Goal: Task Accomplishment & Management: Manage account settings

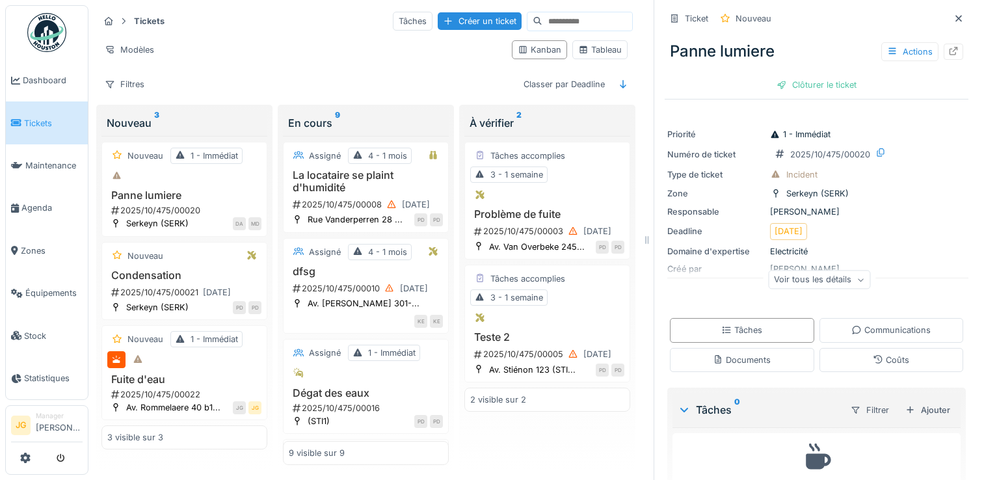
scroll to position [10, 0]
click at [25, 457] on icon at bounding box center [25, 458] width 10 height 10
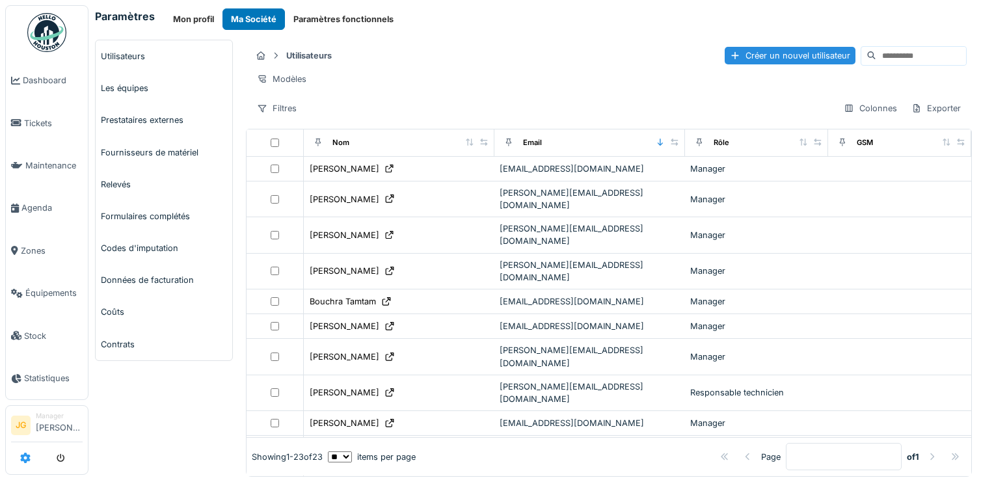
click at [25, 457] on icon at bounding box center [25, 458] width 10 height 10
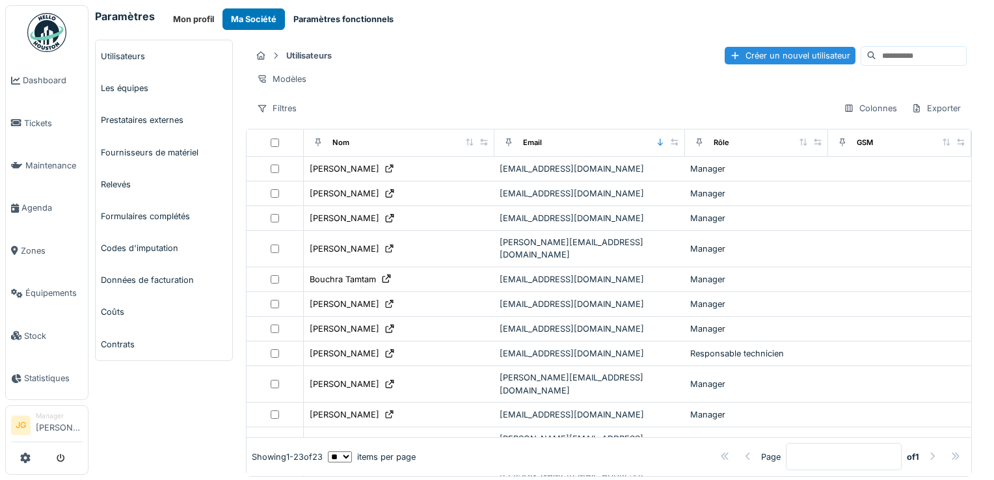
click at [325, 19] on button "Paramètres fonctionnels" at bounding box center [343, 18] width 117 height 21
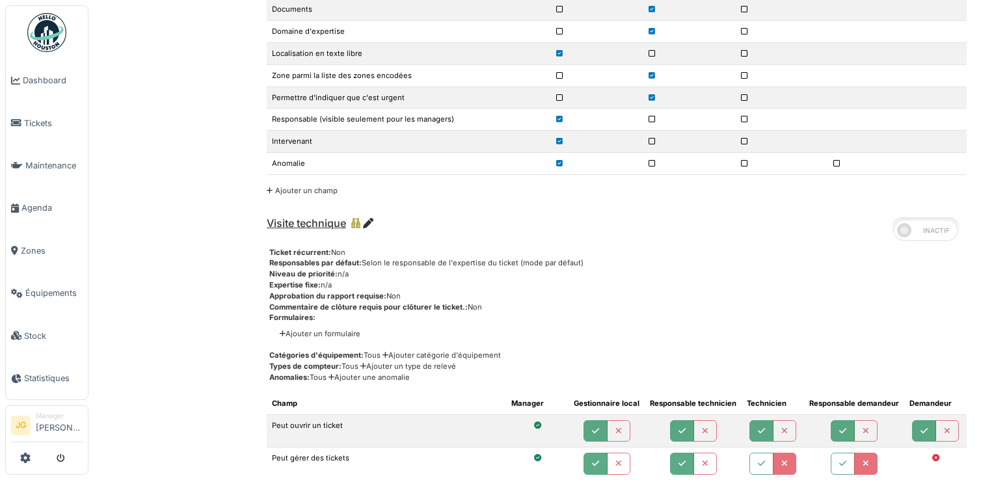
scroll to position [4777, 0]
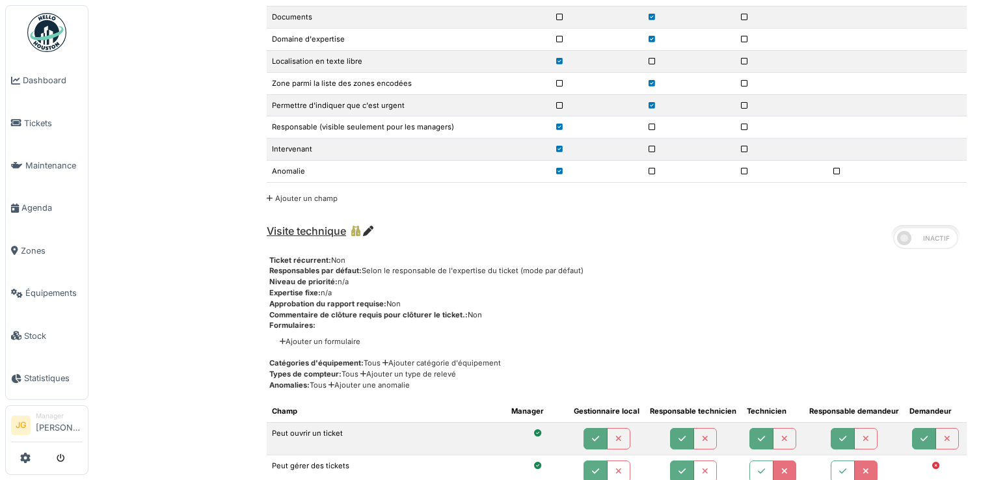
click at [915, 227] on span at bounding box center [925, 238] width 65 height 22
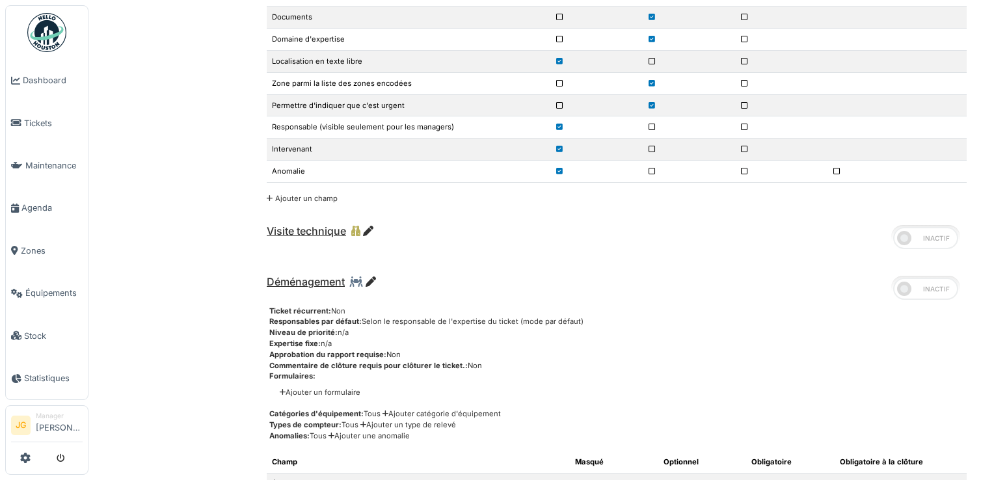
click at [902, 278] on span at bounding box center [925, 289] width 65 height 22
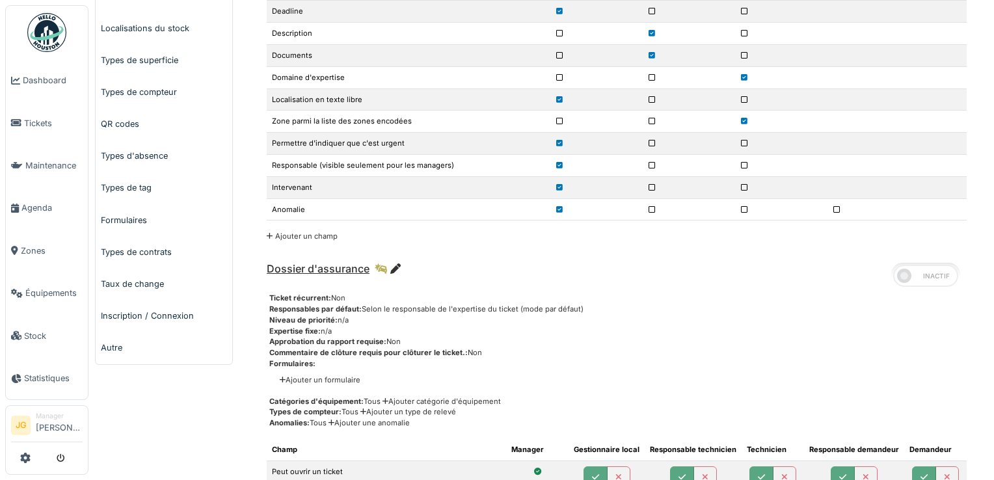
scroll to position [645, 0]
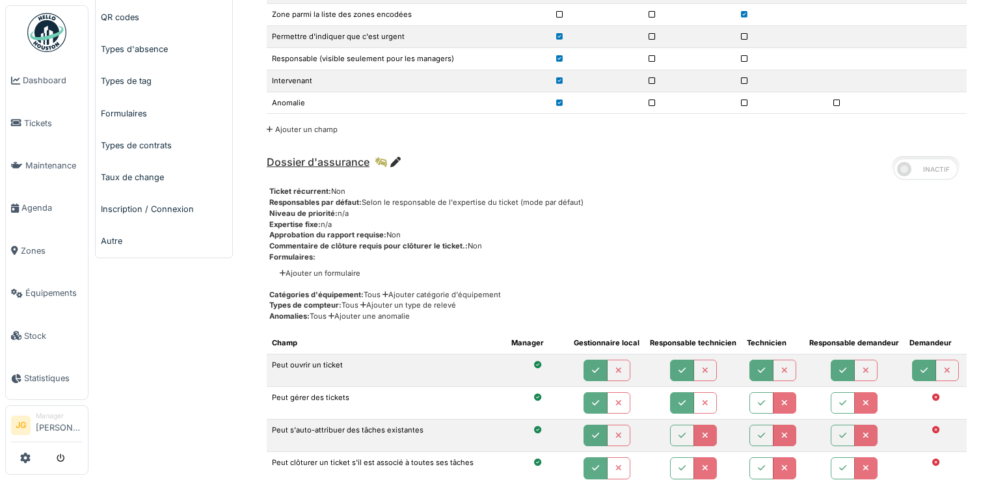
click at [909, 159] on span at bounding box center [925, 169] width 65 height 22
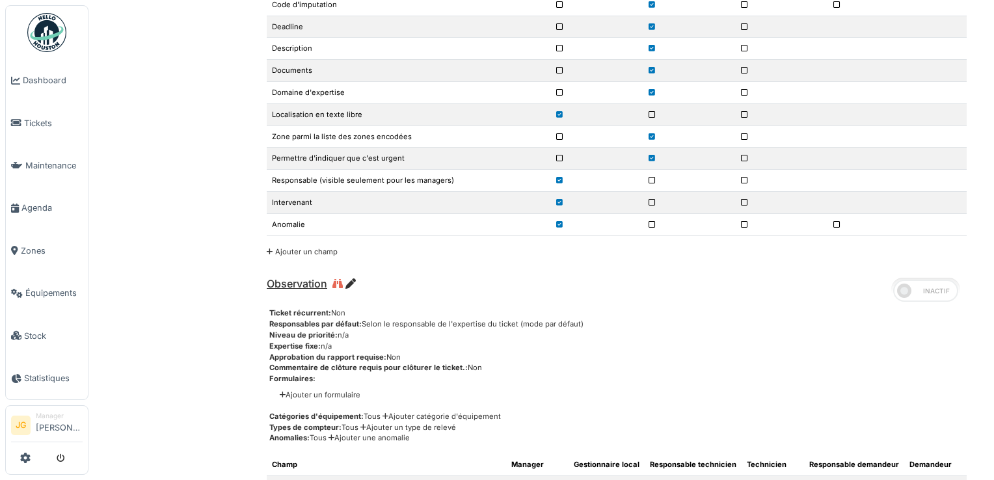
scroll to position [2678, 0]
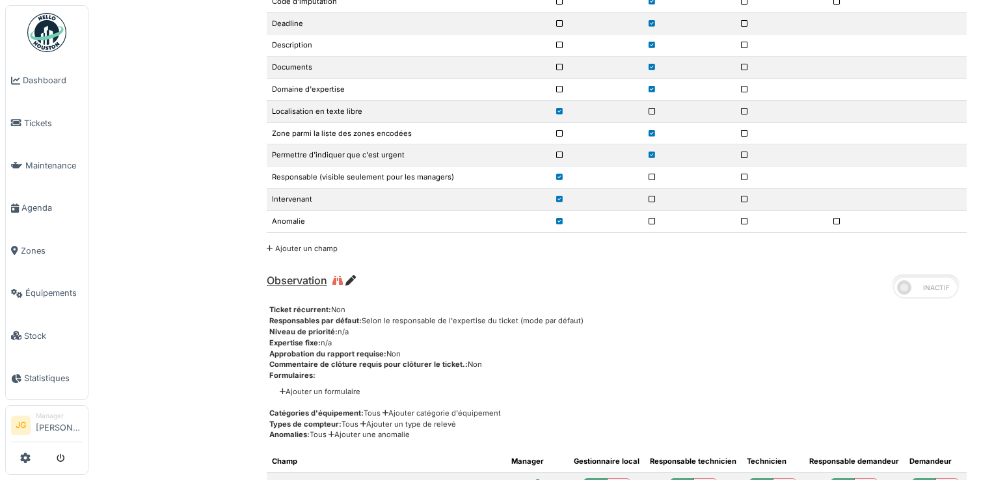
click at [902, 276] on span at bounding box center [925, 287] width 65 height 22
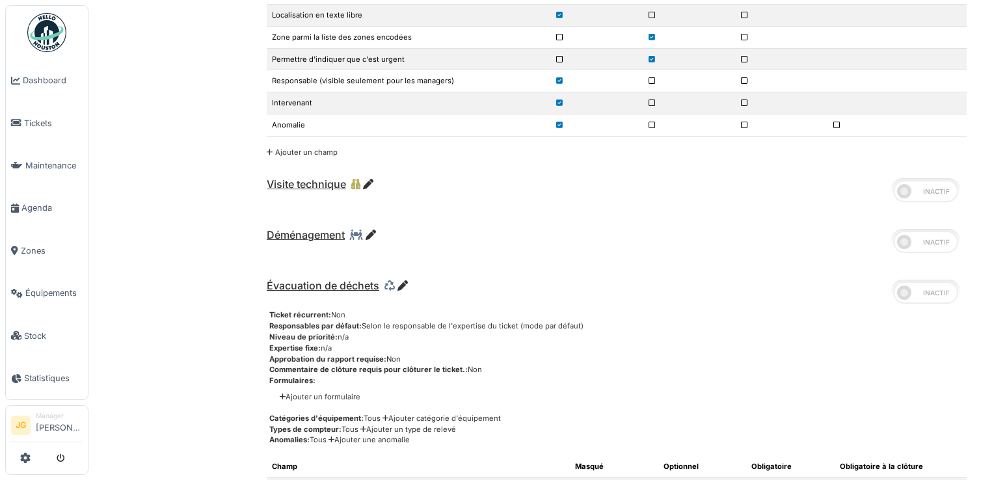
scroll to position [3538, 0]
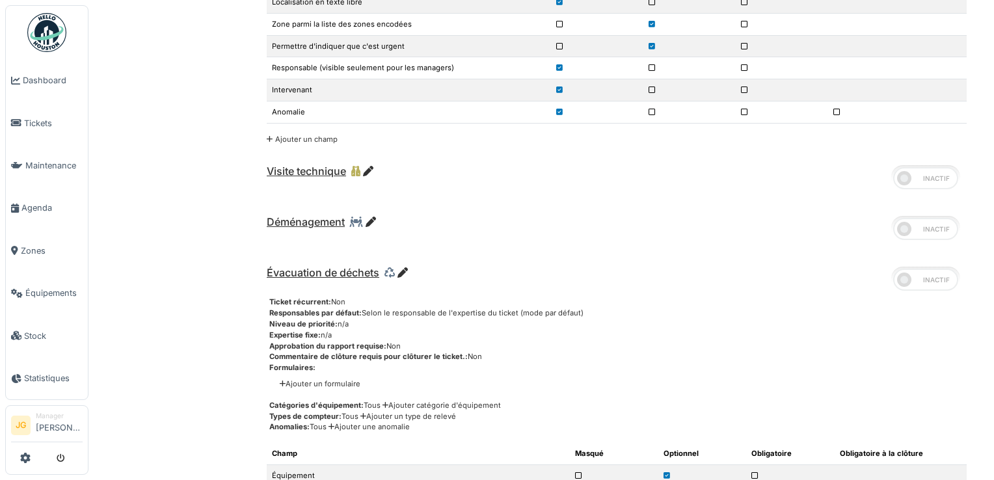
click at [902, 269] on span at bounding box center [925, 280] width 65 height 22
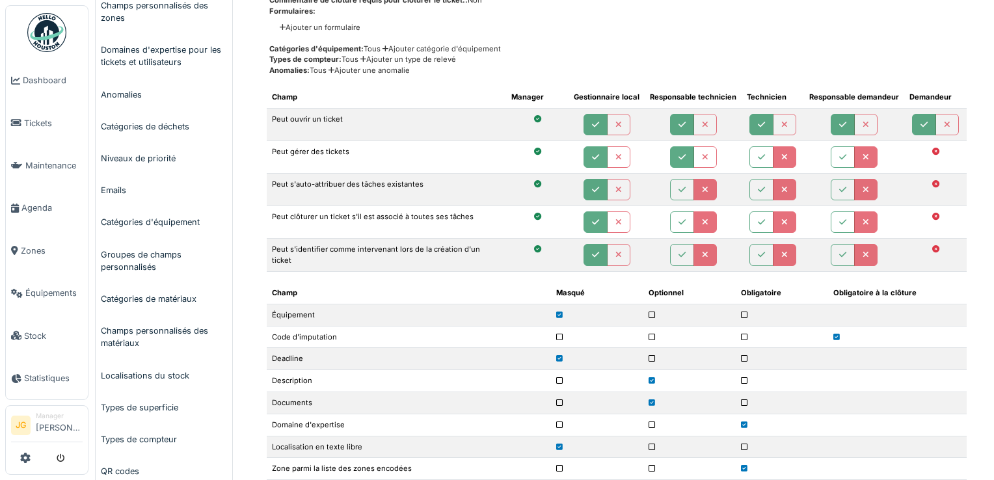
scroll to position [0, 0]
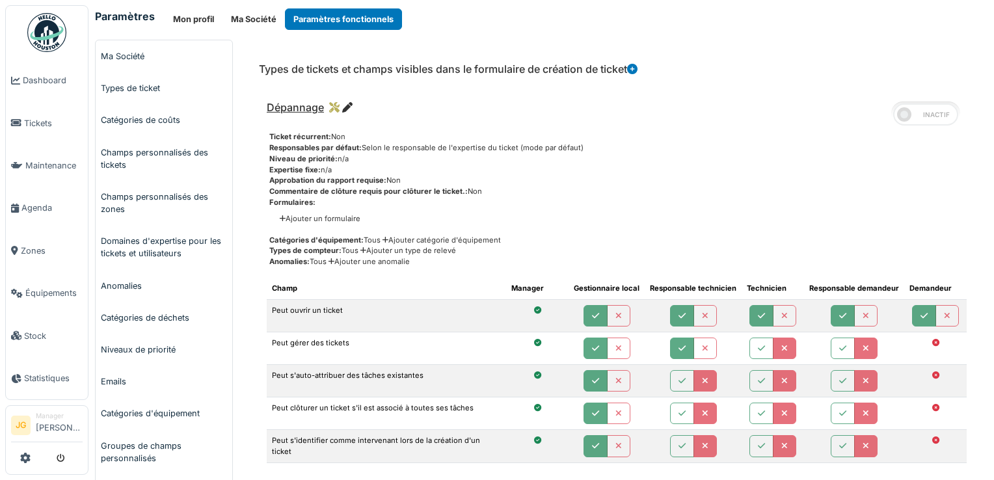
click at [896, 117] on span at bounding box center [925, 114] width 65 height 22
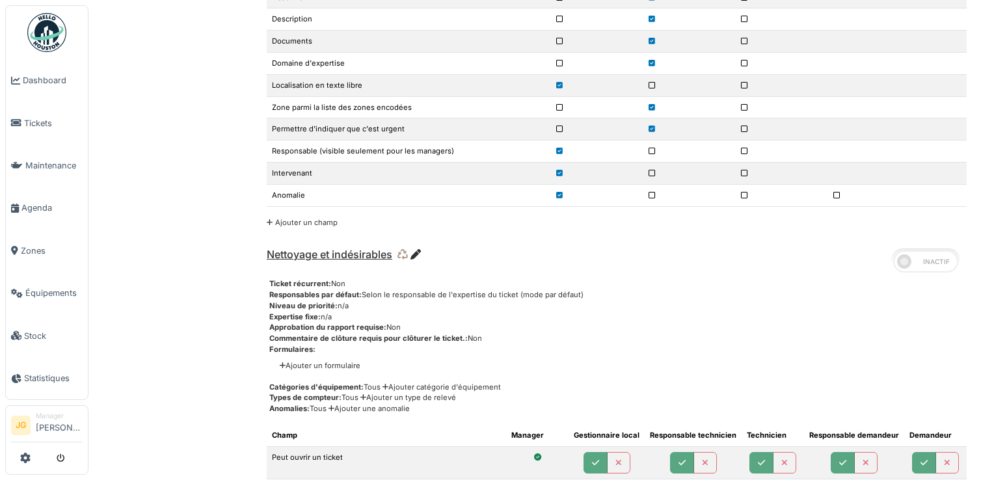
scroll to position [1355, 0]
click at [909, 251] on span at bounding box center [925, 261] width 65 height 22
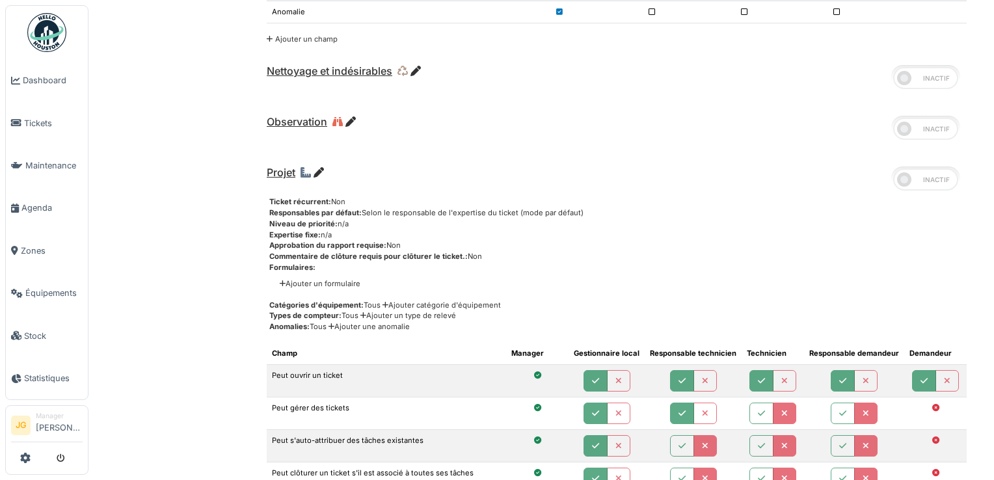
scroll to position [1533, 0]
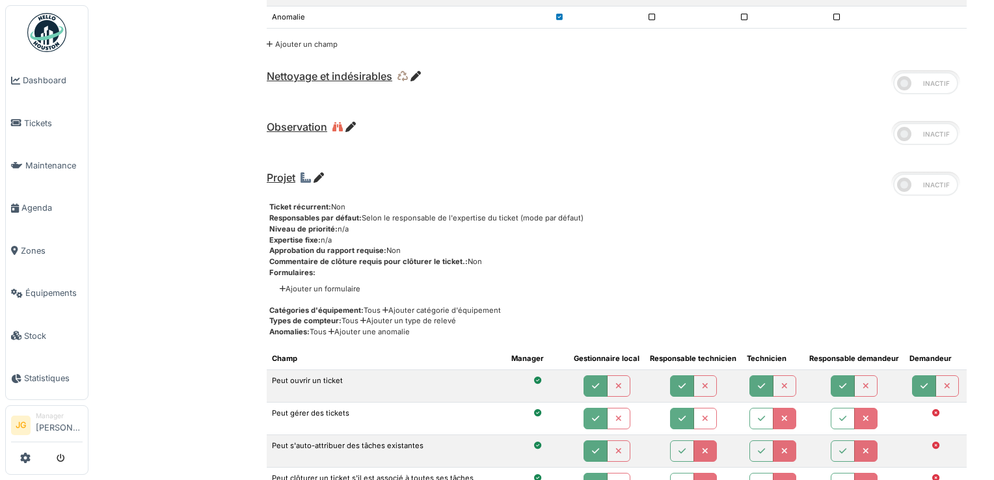
click at [906, 123] on span at bounding box center [925, 134] width 65 height 22
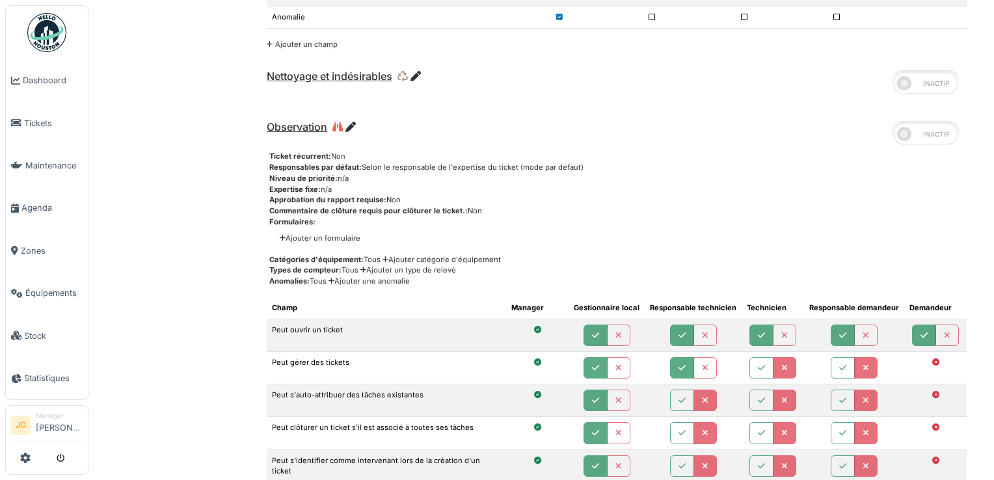
click at [349, 122] on icon at bounding box center [350, 127] width 10 height 10
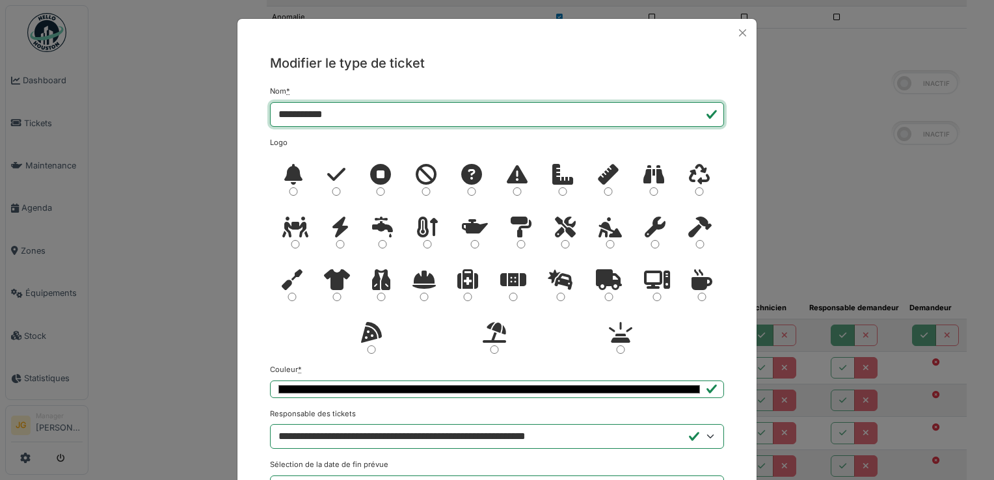
click at [350, 108] on input "**********" at bounding box center [497, 114] width 454 height 25
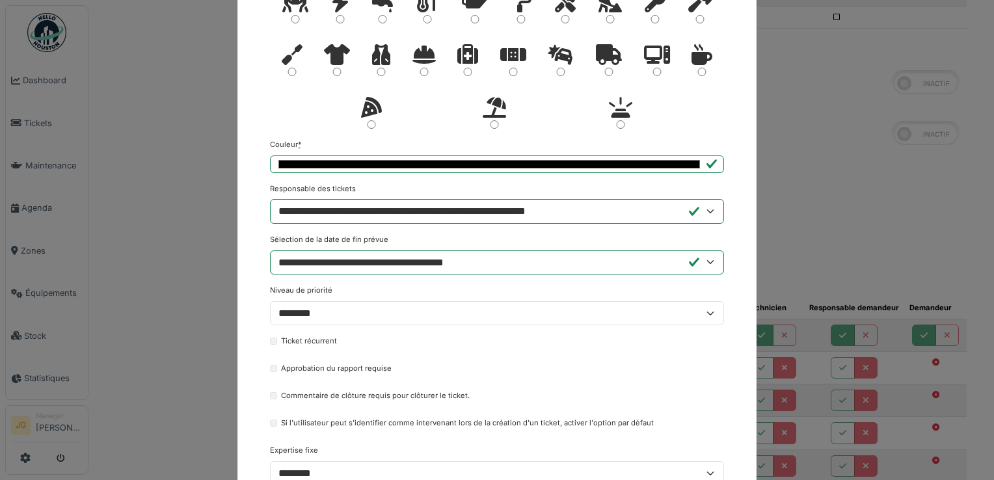
scroll to position [356, 0]
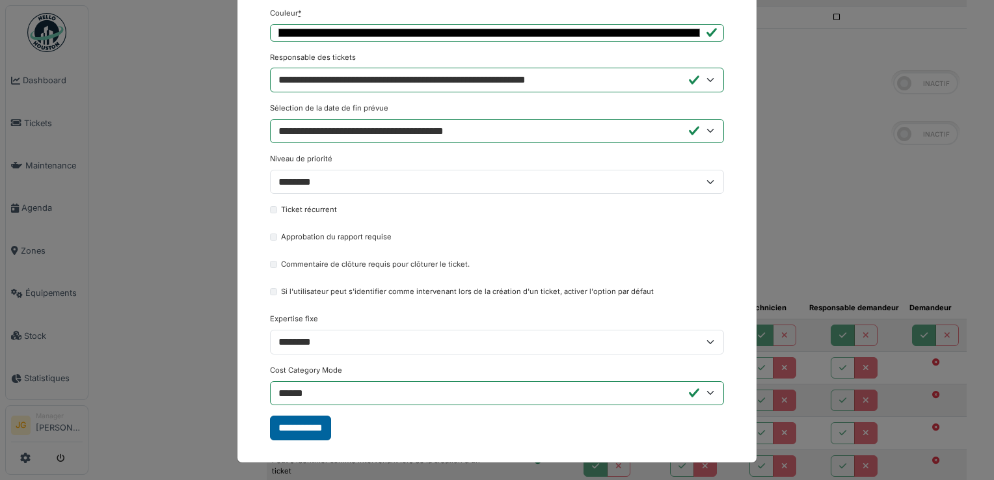
type input "**********"
click at [302, 425] on input "**********" at bounding box center [300, 428] width 61 height 25
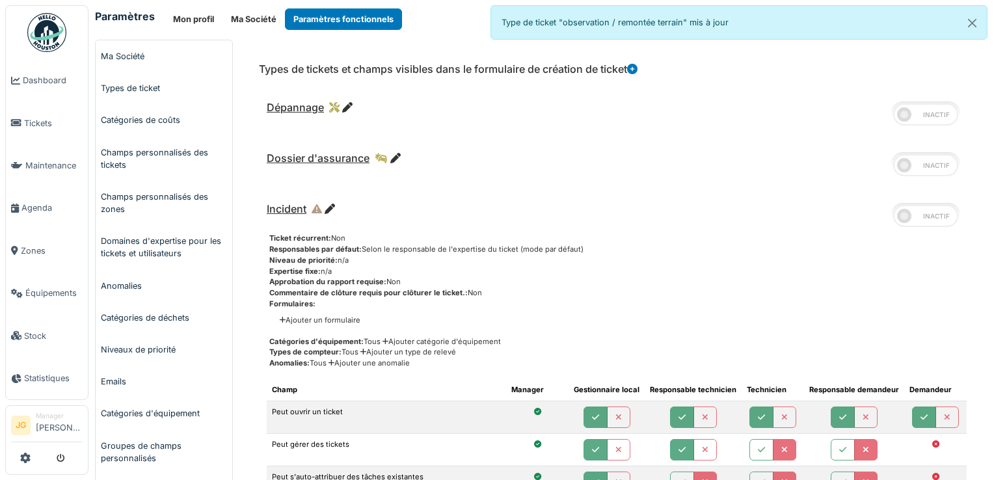
click at [346, 106] on icon at bounding box center [347, 107] width 10 height 10
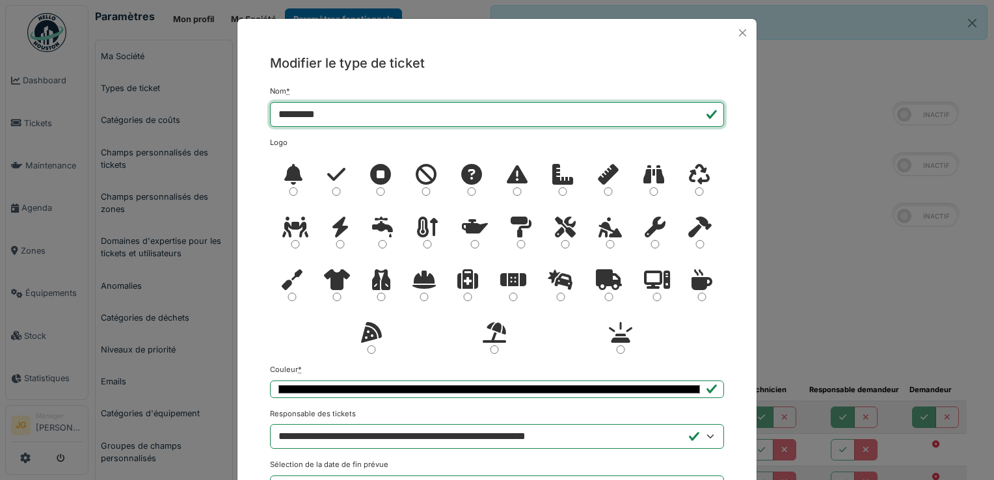
click at [272, 111] on input "*********" at bounding box center [497, 114] width 454 height 25
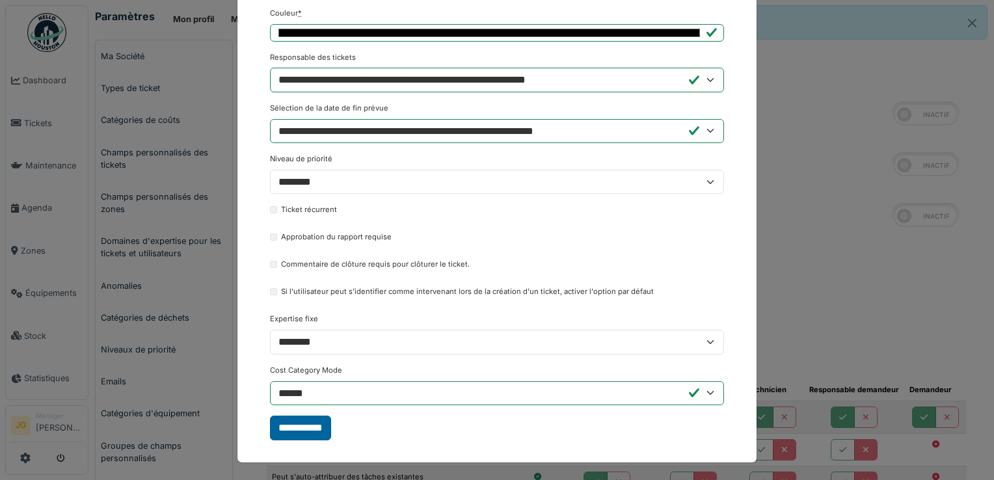
type input "**********"
click at [291, 429] on input "**********" at bounding box center [300, 428] width 61 height 25
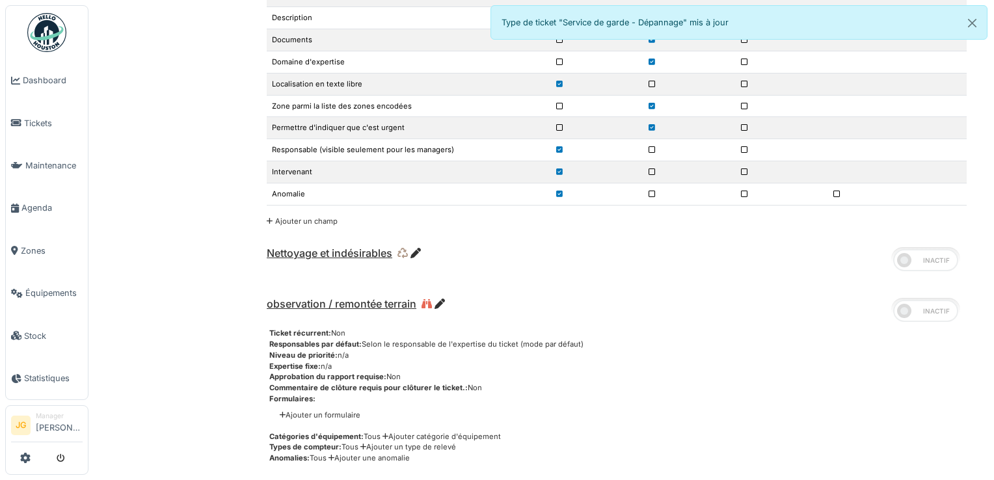
scroll to position [1306, 0]
click at [445, 298] on icon at bounding box center [440, 303] width 10 height 10
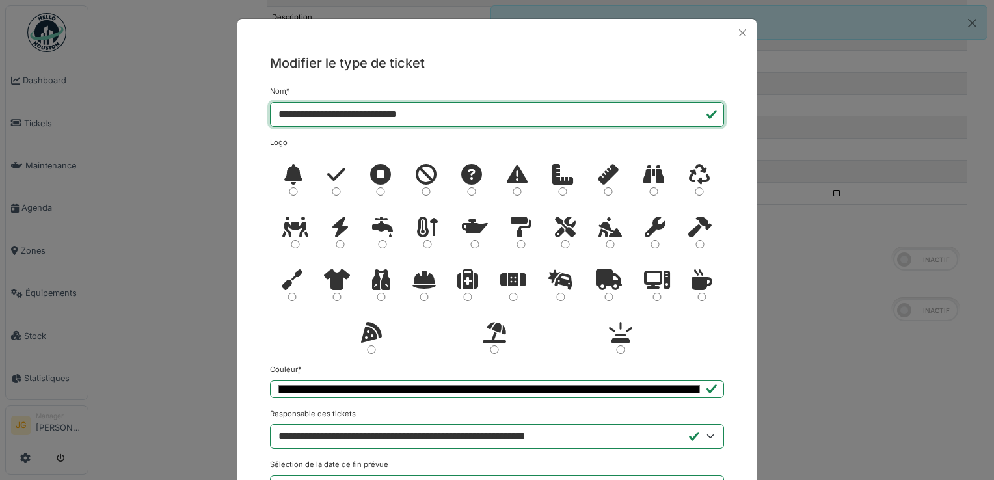
drag, startPoint x: 280, startPoint y: 112, endPoint x: 190, endPoint y: 135, distance: 92.6
click at [190, 135] on div "**********" at bounding box center [497, 240] width 994 height 480
click at [346, 111] on input "**********" at bounding box center [497, 114] width 454 height 25
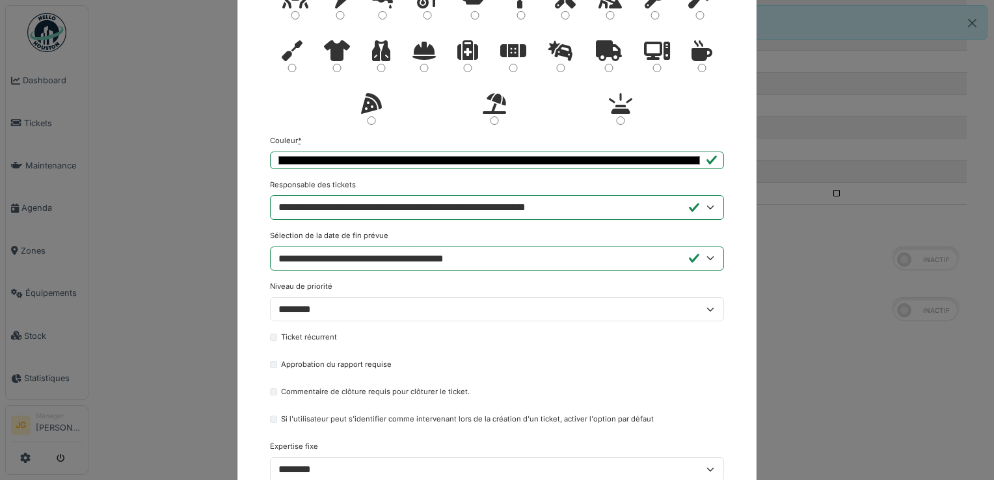
scroll to position [356, 0]
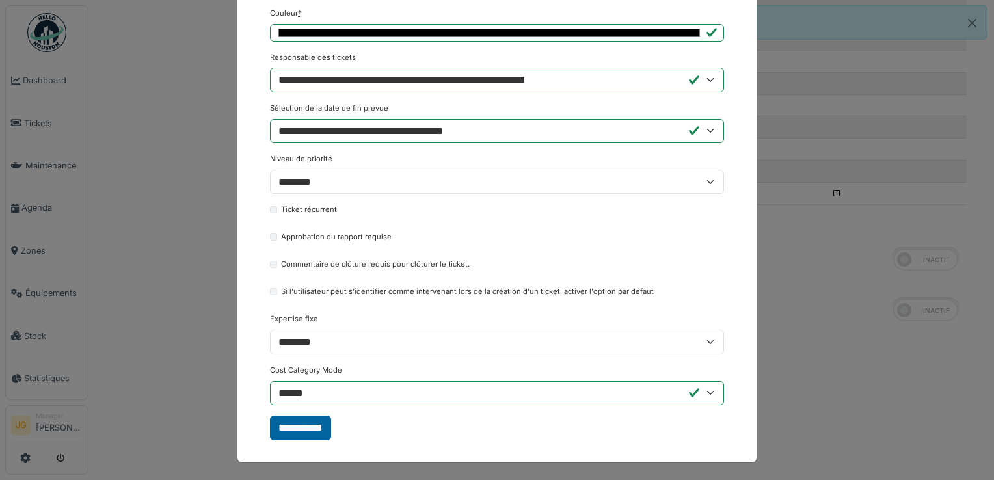
type input "**********"
click at [301, 435] on input "**********" at bounding box center [300, 428] width 61 height 25
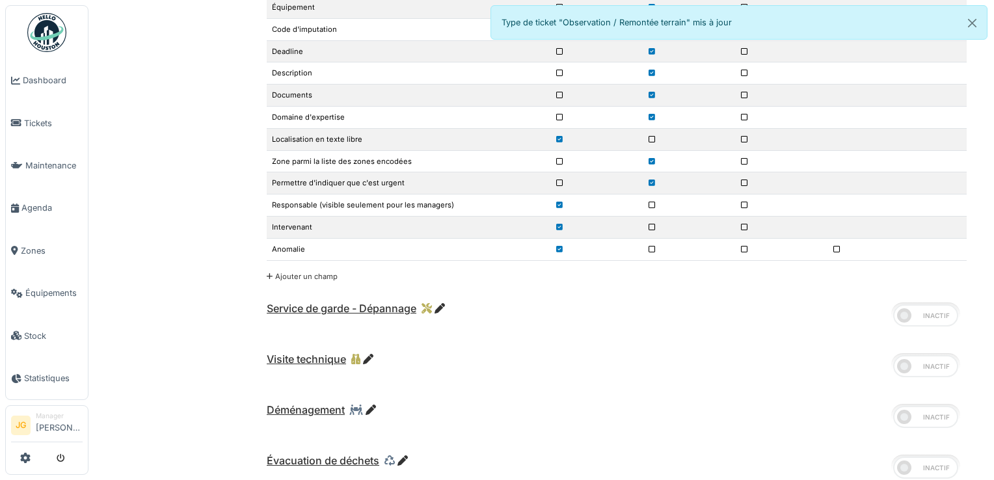
scroll to position [2701, 0]
click at [913, 304] on span at bounding box center [925, 315] width 65 height 22
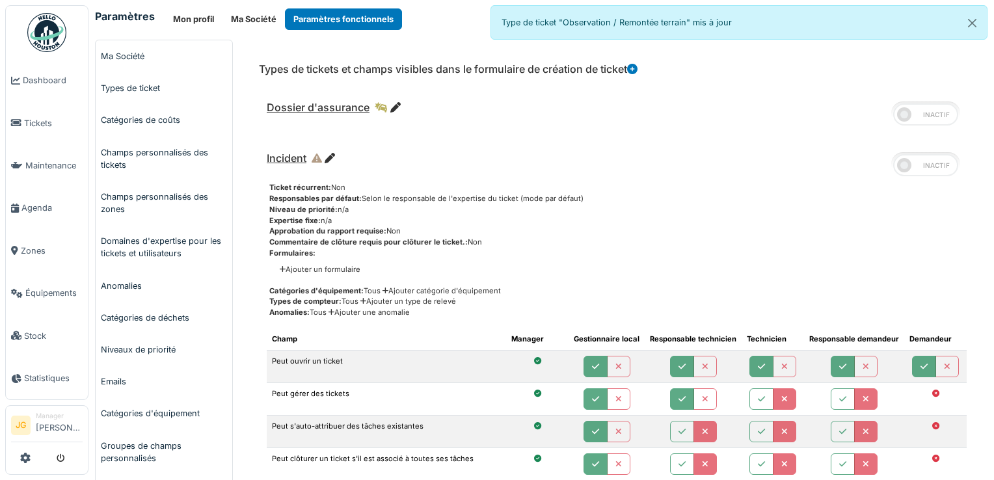
scroll to position [5, 0]
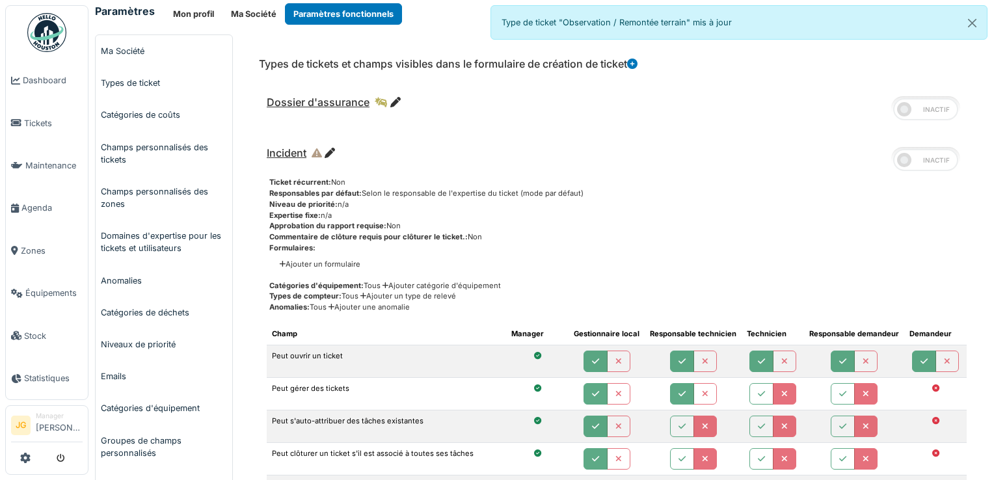
click at [331, 150] on icon at bounding box center [330, 153] width 10 height 10
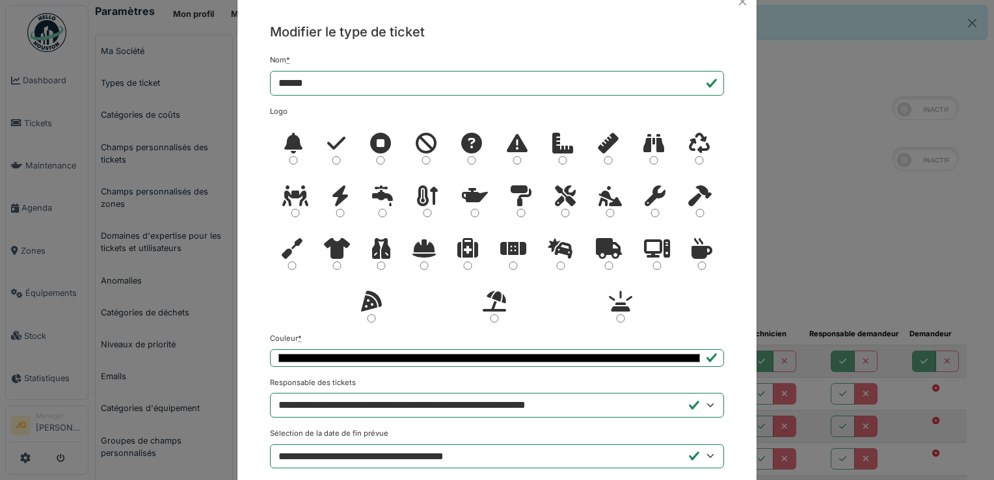
scroll to position [0, 0]
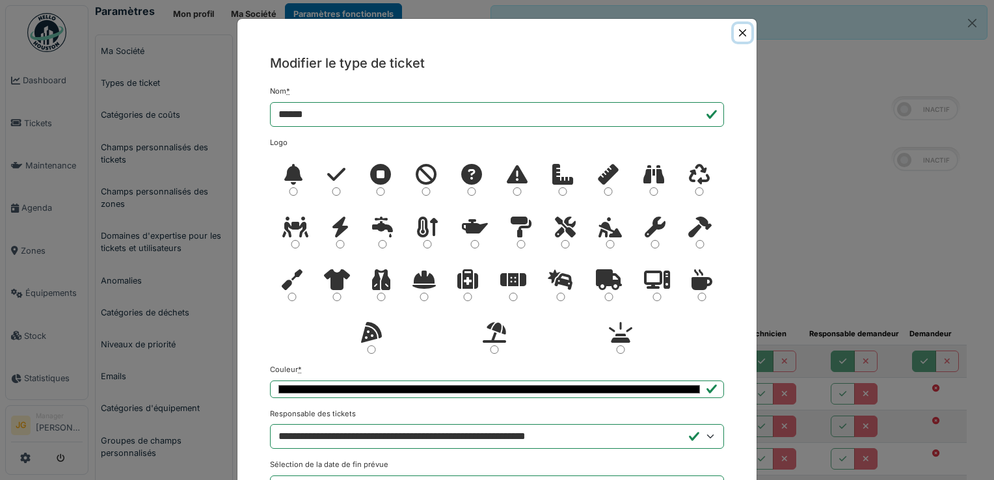
click at [740, 33] on button "Close" at bounding box center [743, 33] width 18 height 18
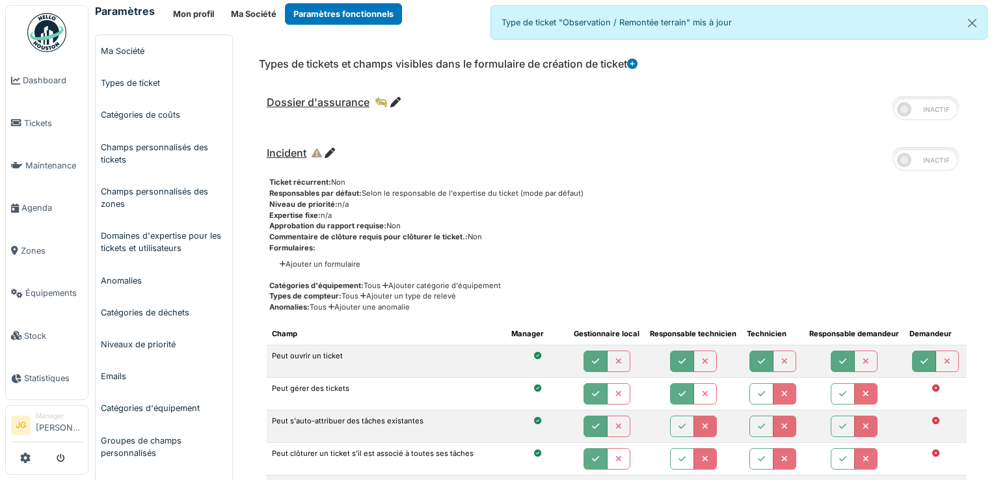
click at [330, 152] on icon at bounding box center [330, 153] width 10 height 10
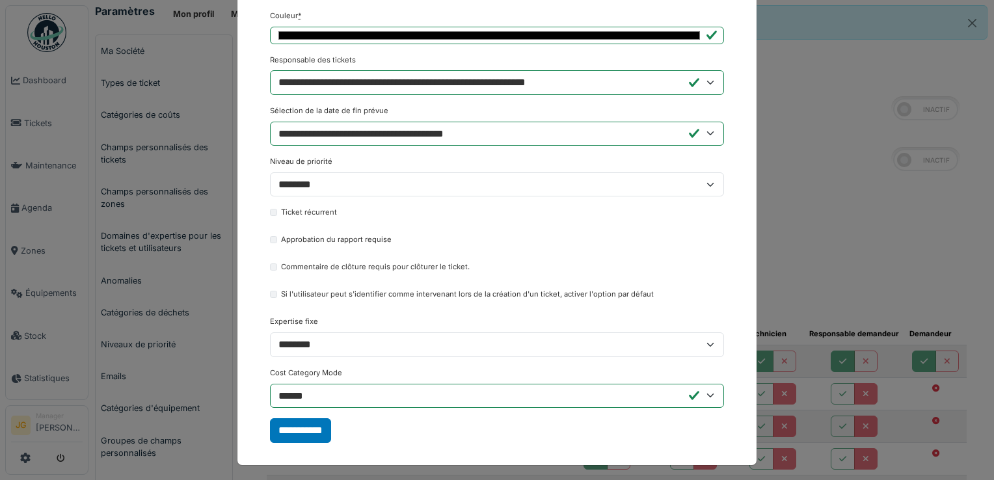
scroll to position [356, 0]
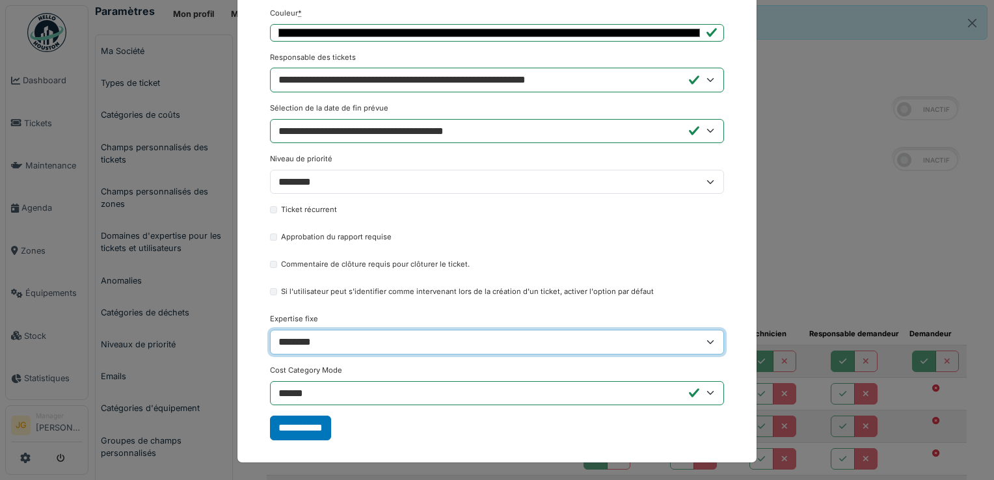
click at [299, 340] on select "**********" at bounding box center [497, 342] width 454 height 25
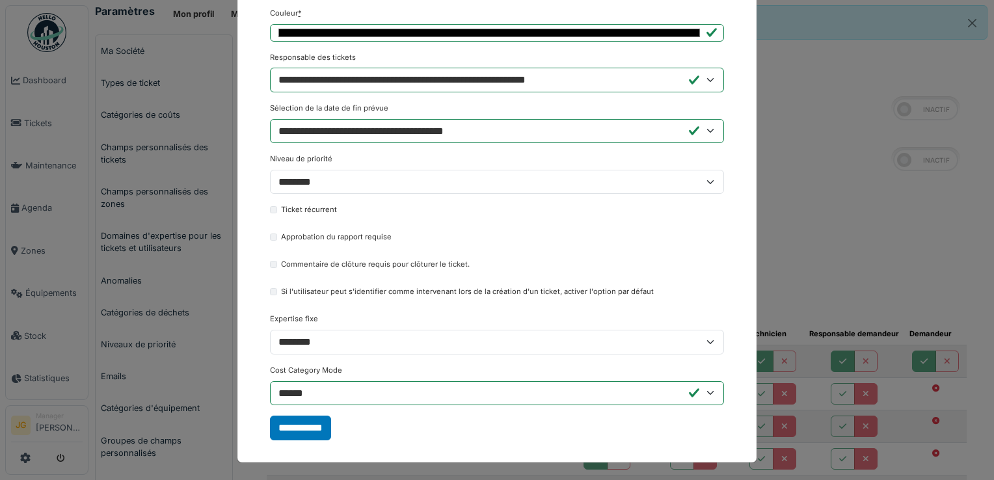
click at [249, 276] on div "Modifier le type de ticket Nom * ****** Logo" at bounding box center [496, 68] width 519 height 757
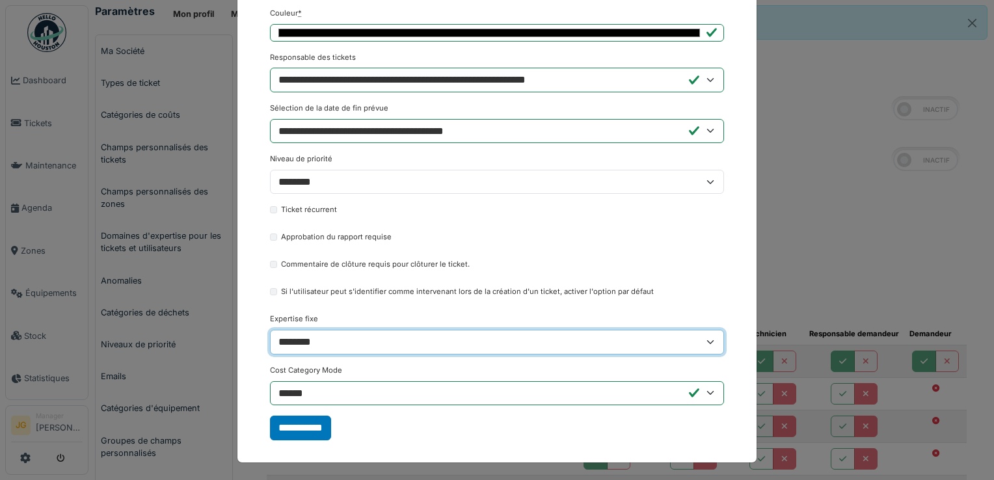
click at [301, 340] on select "**********" at bounding box center [497, 342] width 454 height 25
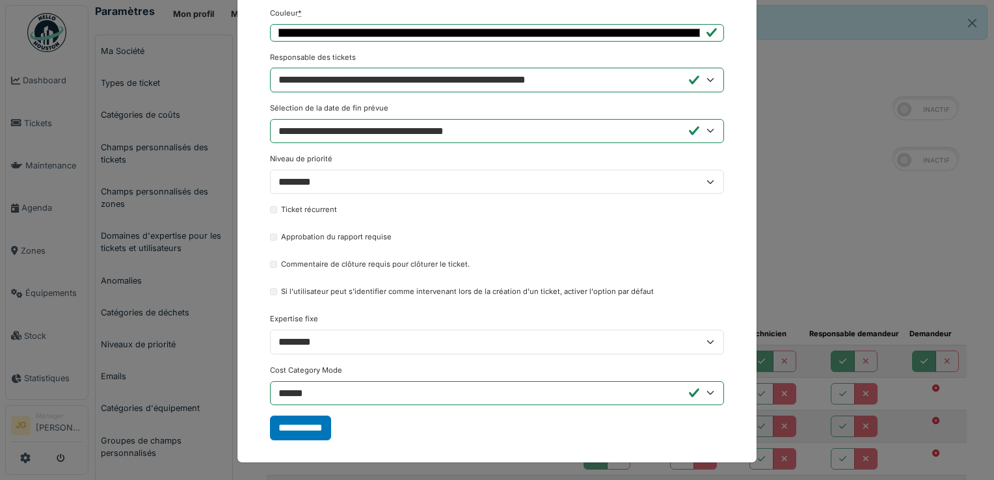
click at [536, 437] on form "Nom * ****** Logo *" at bounding box center [497, 84] width 454 height 711
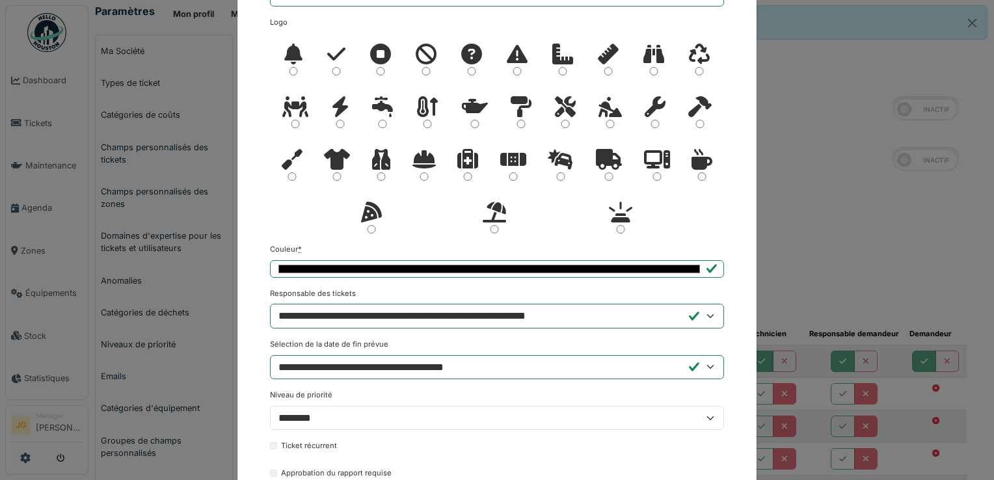
scroll to position [0, 0]
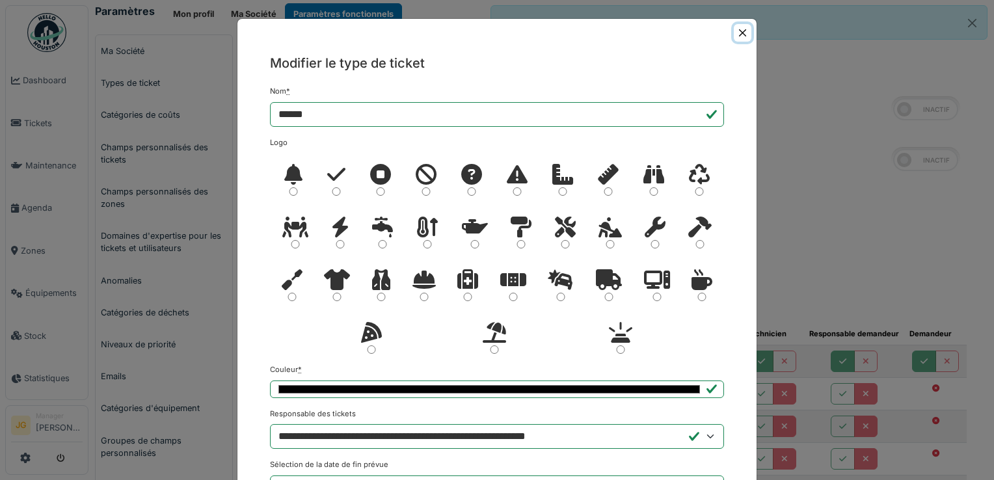
click at [741, 29] on button "Close" at bounding box center [743, 33] width 18 height 18
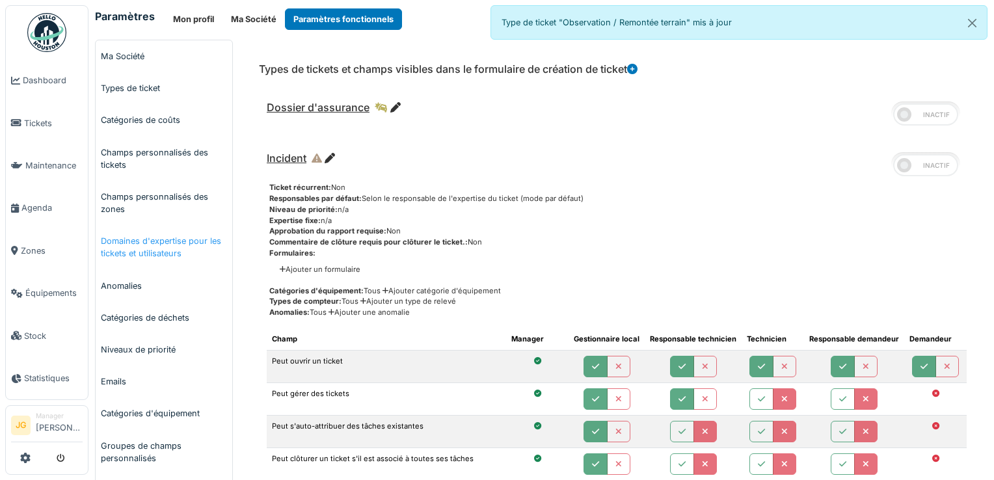
click at [167, 246] on link "Domaines d'expertise pour les tickets et utilisateurs" at bounding box center [164, 247] width 137 height 44
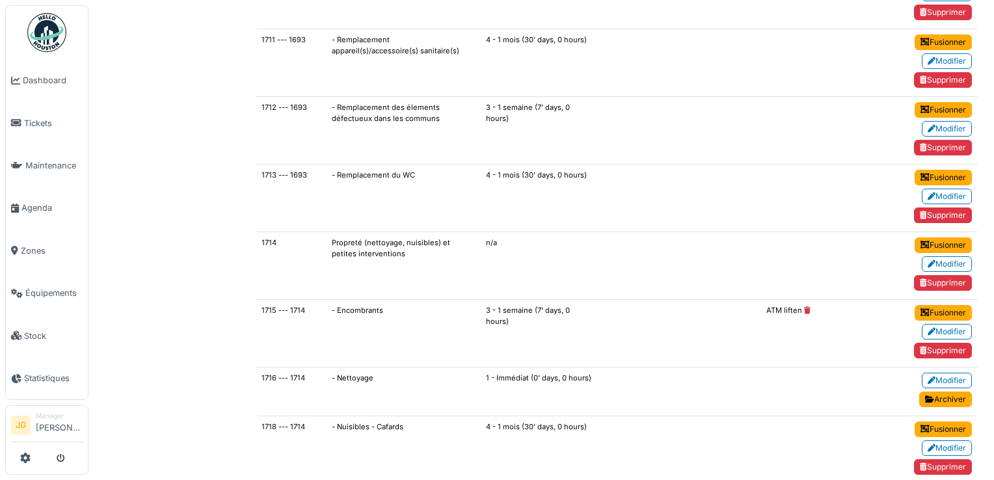
scroll to position [8735, 0]
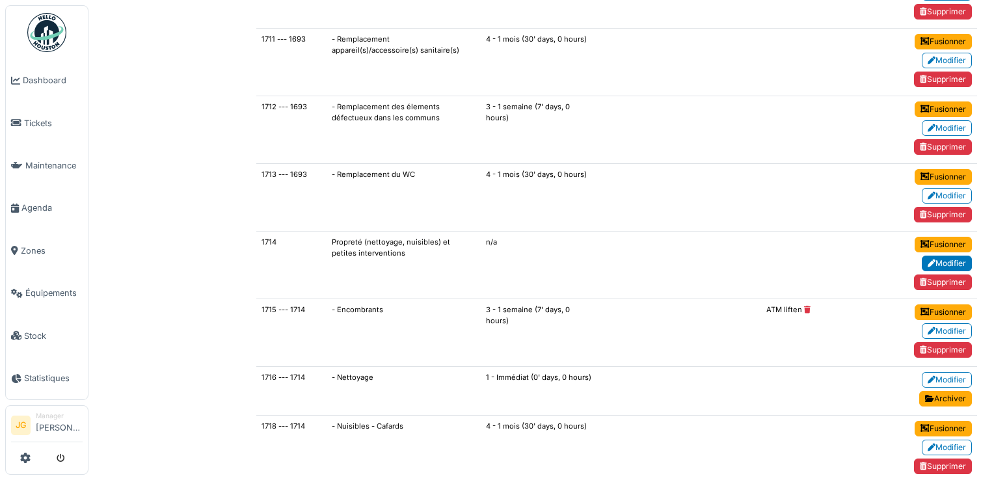
click at [935, 256] on link "Modifier" at bounding box center [947, 264] width 50 height 16
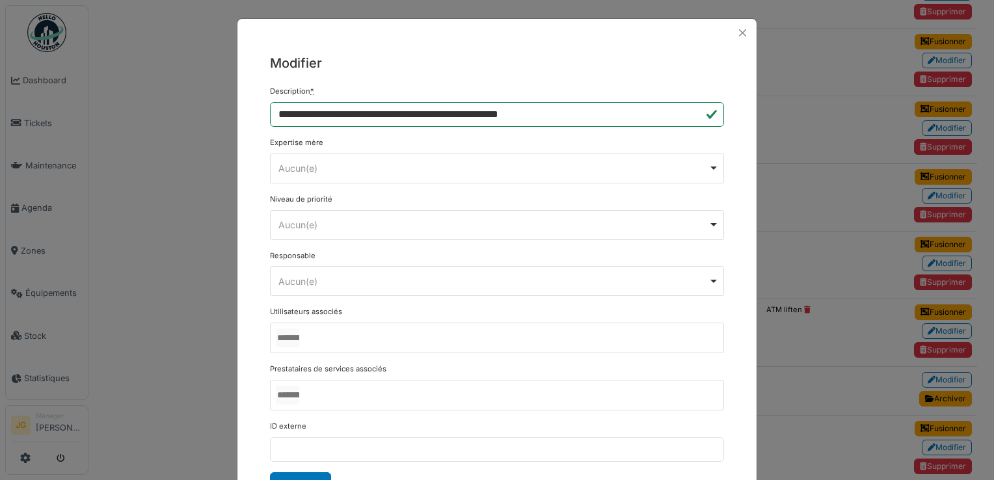
click at [346, 166] on div "Aucun(e) Remove item" at bounding box center [493, 168] width 430 height 14
click at [245, 145] on div "**********" at bounding box center [496, 275] width 519 height 457
click at [295, 282] on div "Aucun(e) Remove item" at bounding box center [493, 282] width 430 height 14
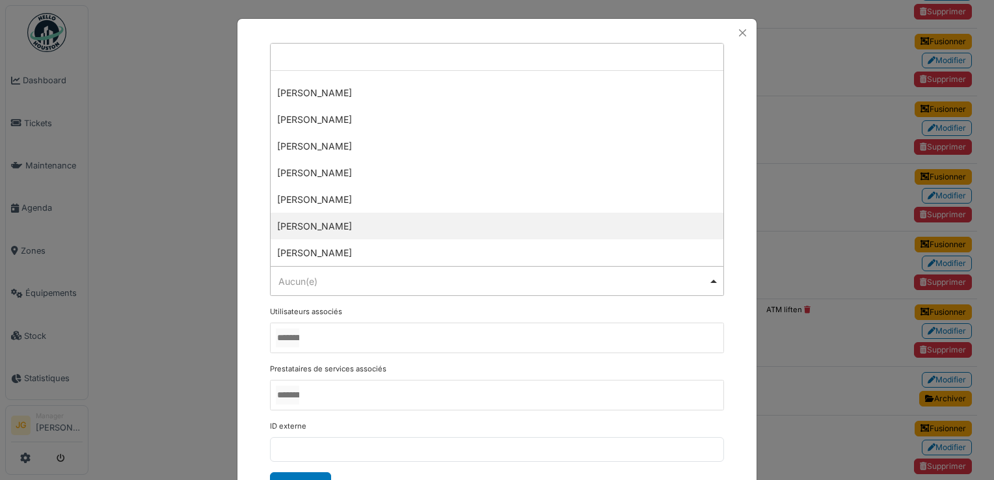
scroll to position [16, 0]
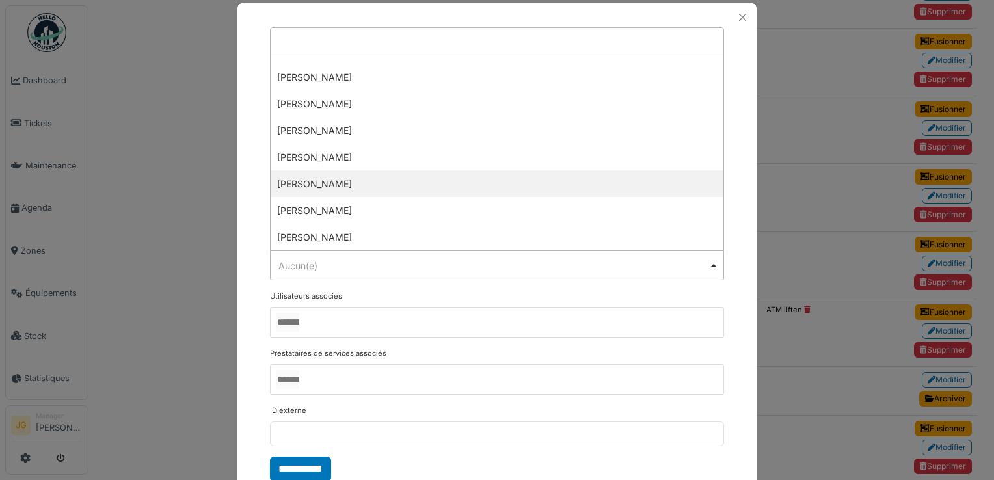
select select "*****"
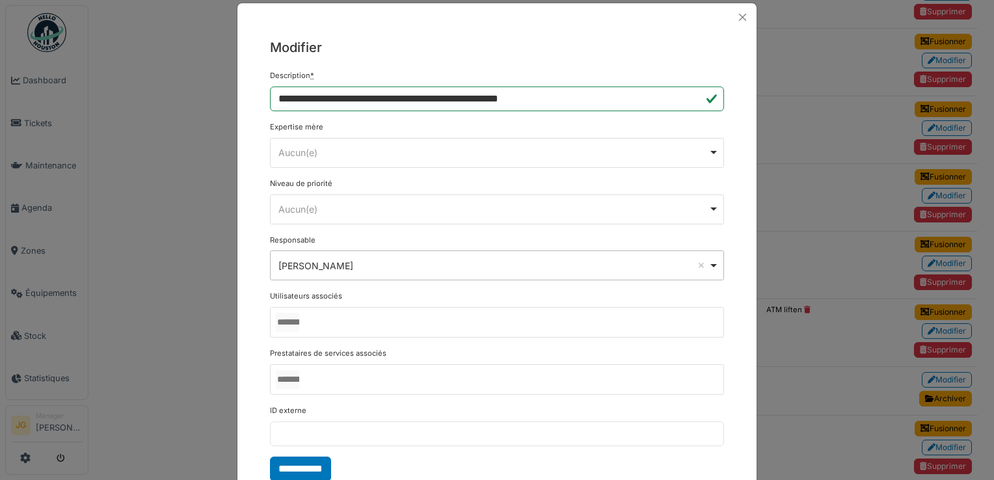
click at [299, 323] on input "Aucun(e)" at bounding box center [287, 322] width 23 height 19
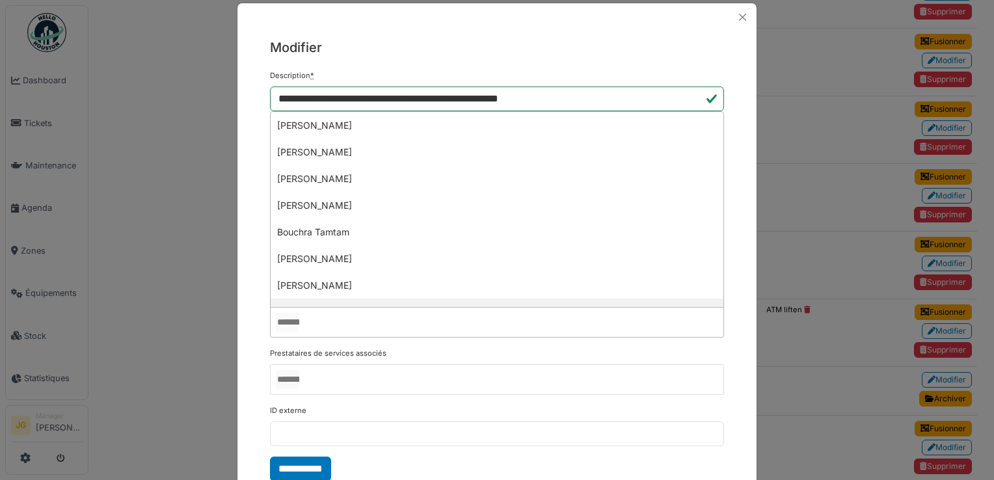
click at [255, 282] on div "**********" at bounding box center [496, 259] width 519 height 457
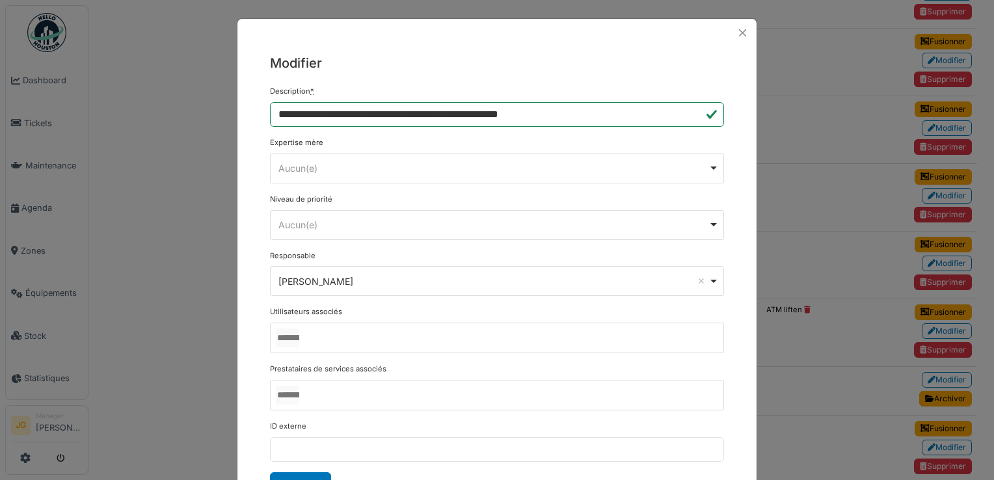
scroll to position [55, 0]
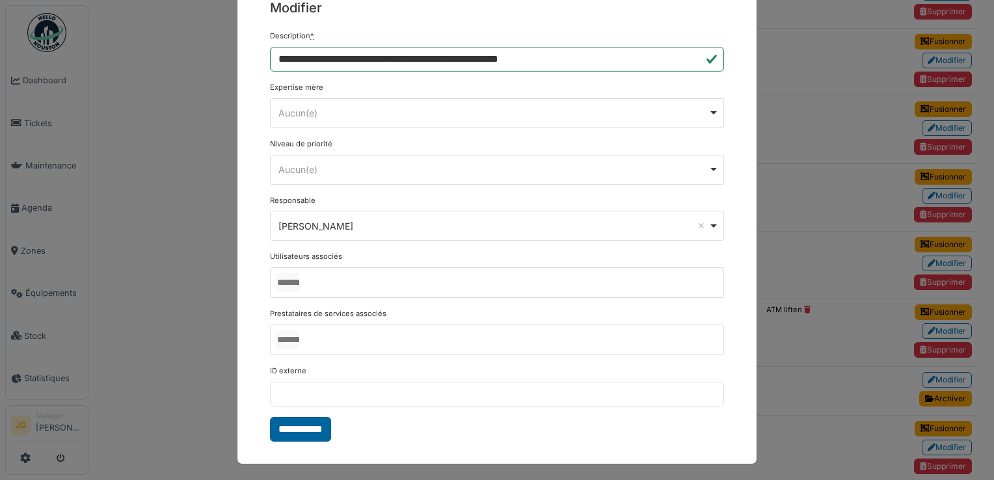
click at [291, 425] on input "**********" at bounding box center [300, 429] width 61 height 25
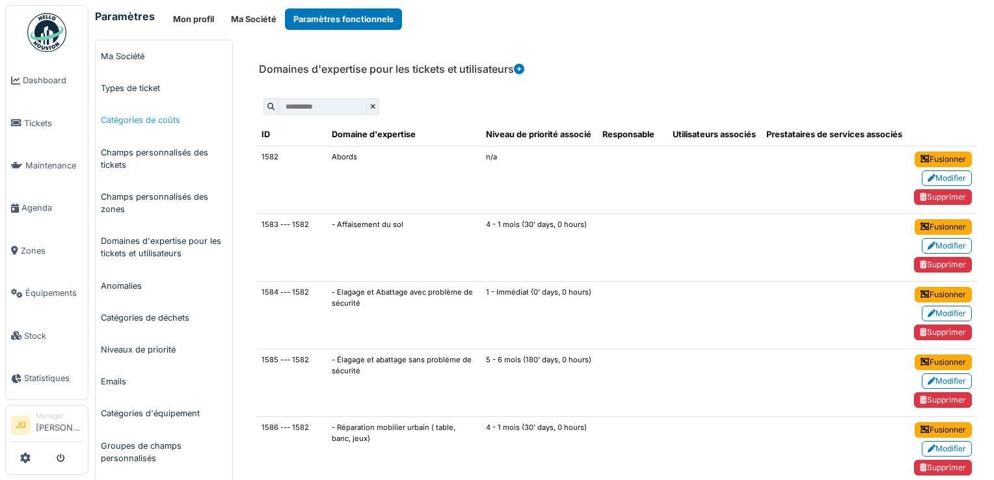
click at [155, 120] on link "Catégories de coûts" at bounding box center [164, 120] width 137 height 32
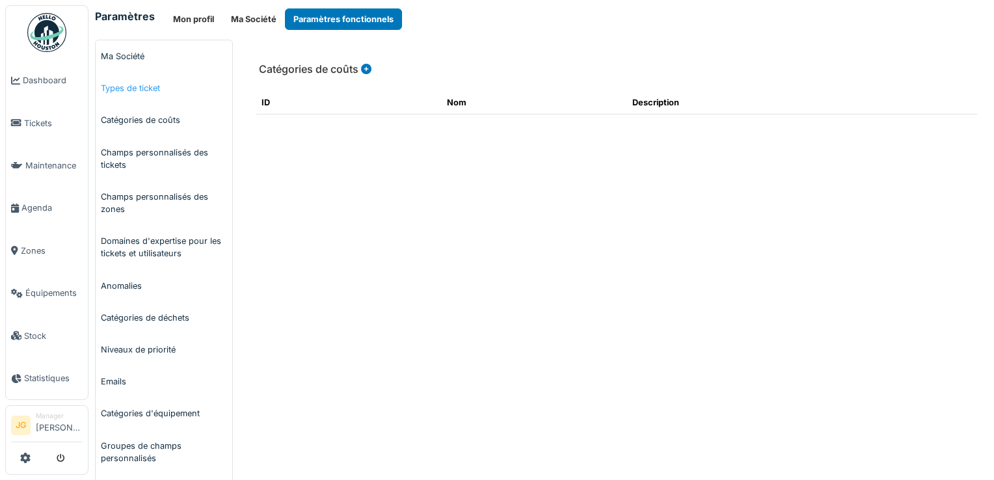
click at [141, 86] on link "Types de ticket" at bounding box center [164, 88] width 137 height 32
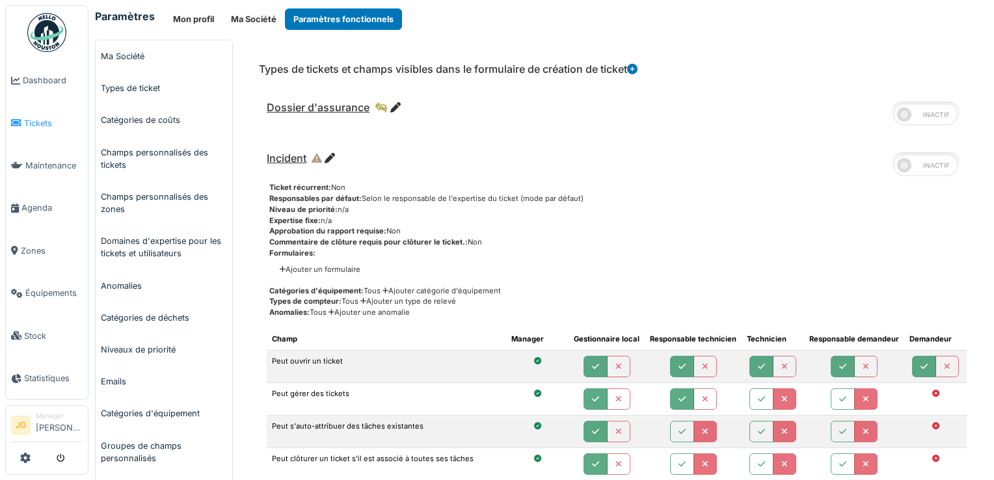
click at [34, 117] on span "Tickets" at bounding box center [53, 123] width 59 height 12
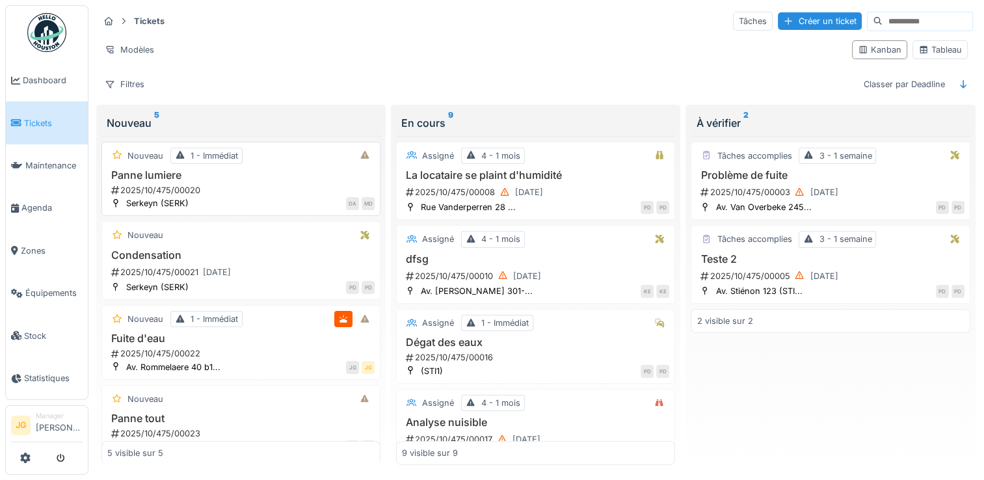
click at [155, 185] on div "2025/10/475/00020" at bounding box center [242, 190] width 265 height 12
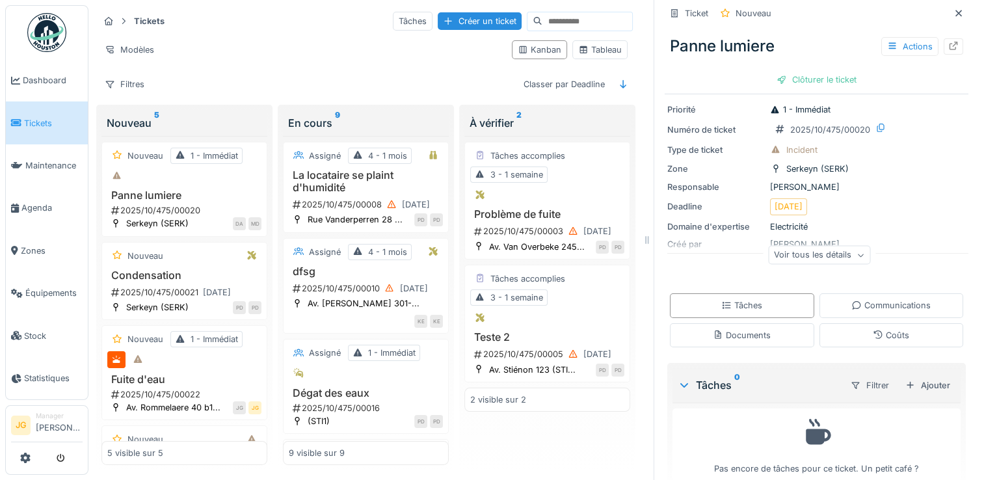
scroll to position [46, 0]
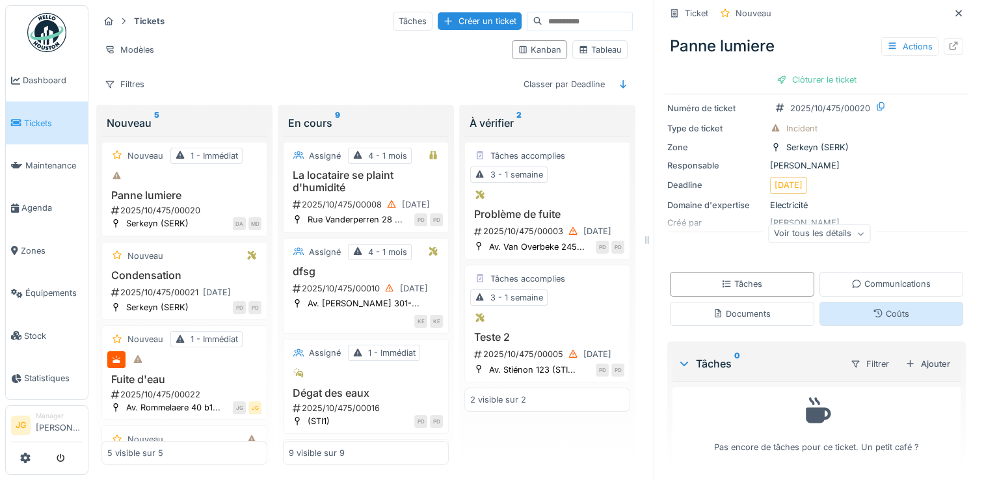
click at [881, 315] on div "Coûts" at bounding box center [891, 314] width 36 height 12
click at [183, 189] on h3 "Panne lumiere" at bounding box center [184, 195] width 154 height 12
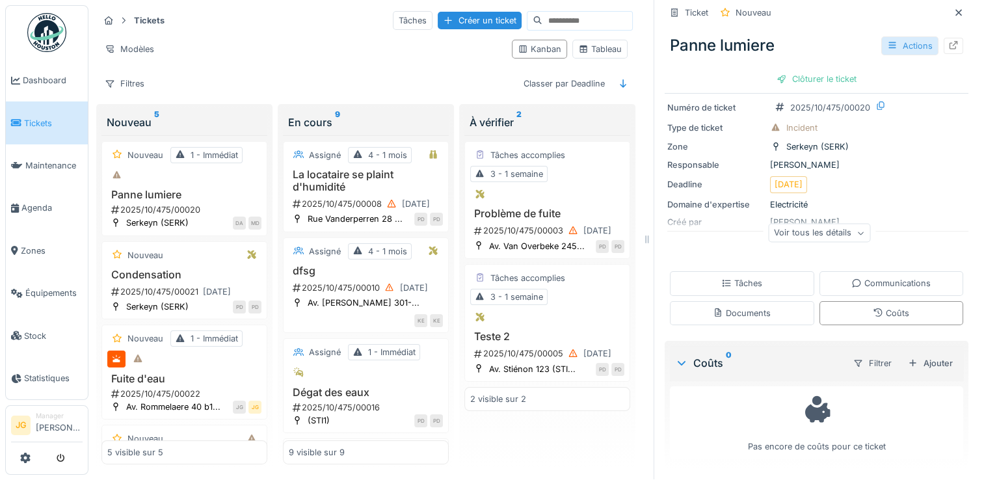
click at [894, 36] on div "Actions" at bounding box center [909, 45] width 57 height 19
click at [133, 269] on h3 "Condensation" at bounding box center [184, 275] width 154 height 12
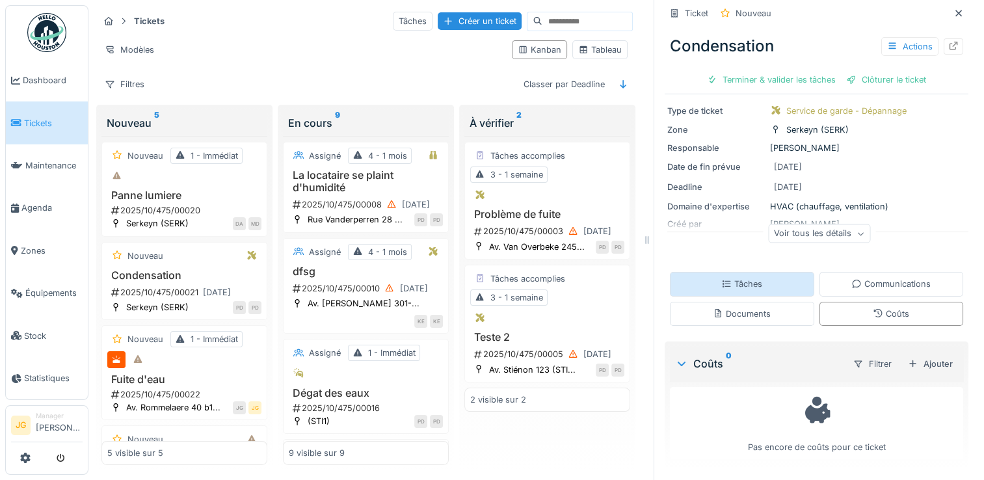
click at [744, 276] on div "Tâches" at bounding box center [742, 284] width 144 height 24
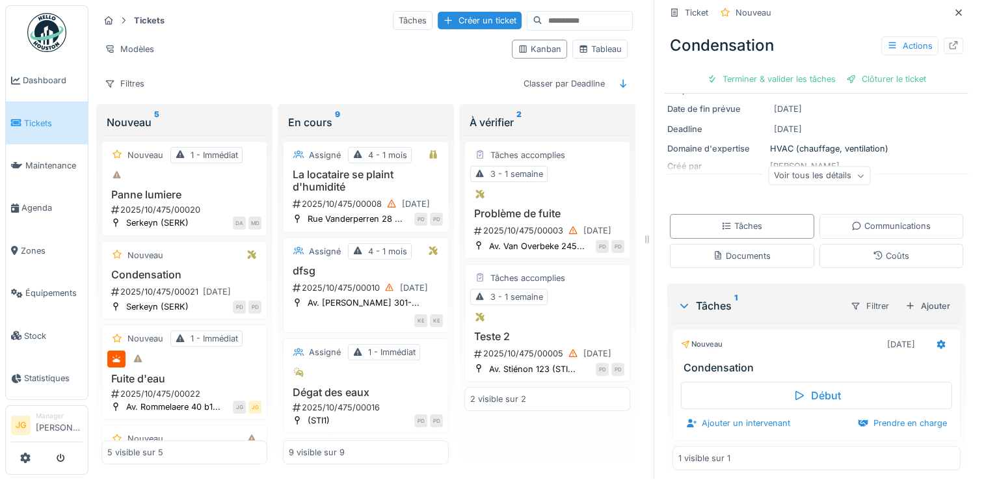
scroll to position [109, 0]
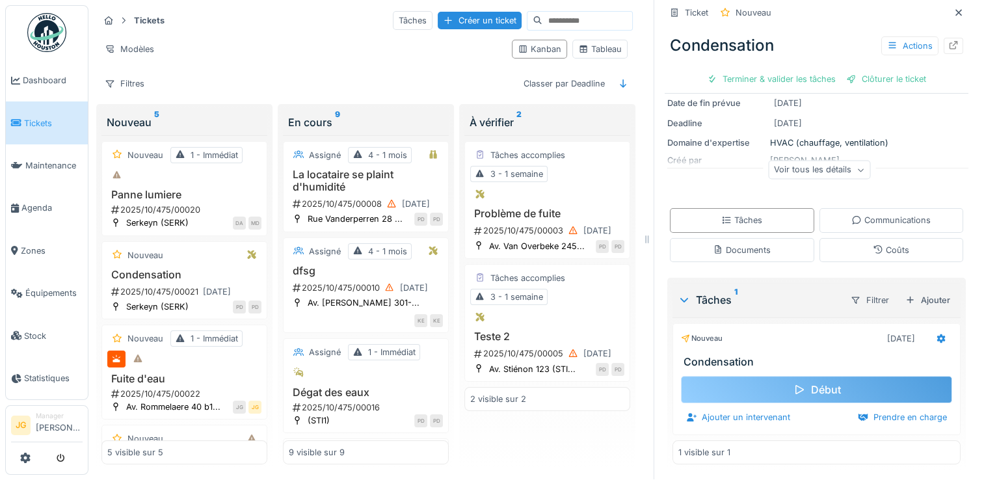
click at [801, 377] on div "Début" at bounding box center [816, 389] width 271 height 27
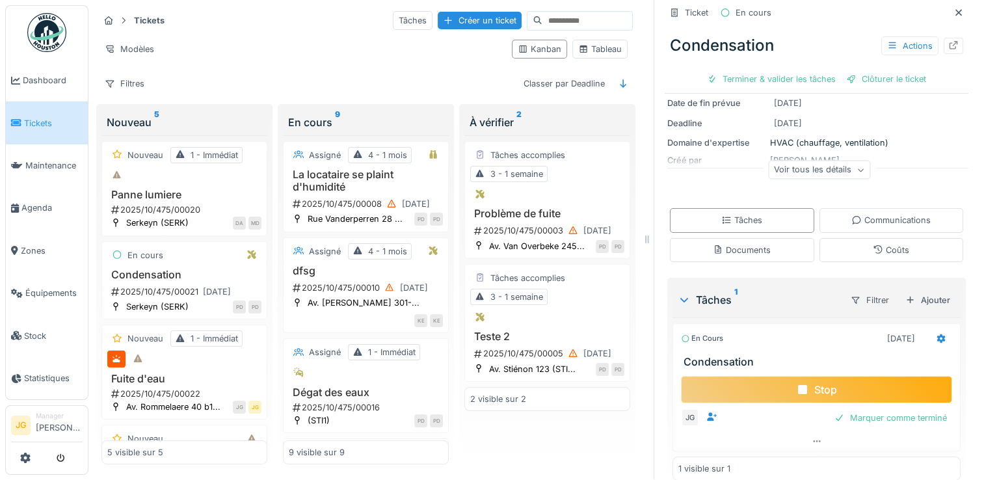
click at [798, 385] on icon at bounding box center [802, 389] width 9 height 9
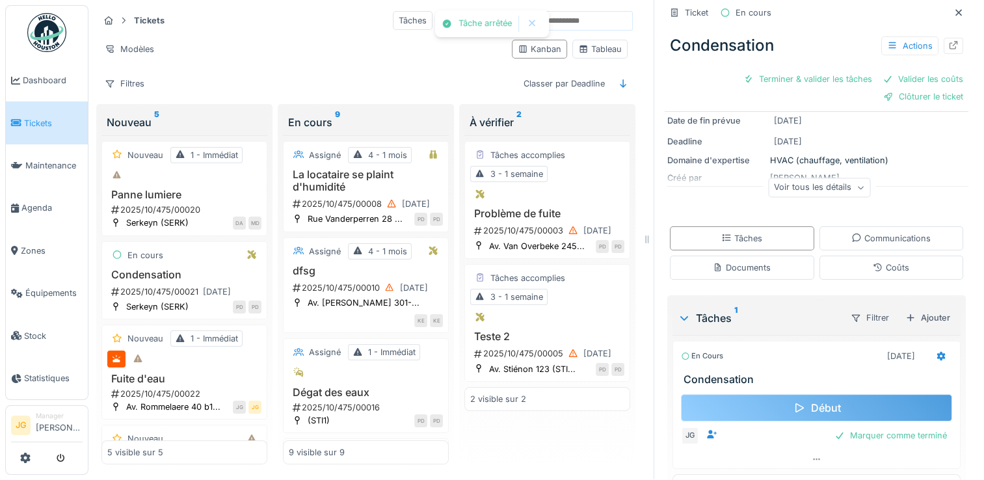
scroll to position [127, 0]
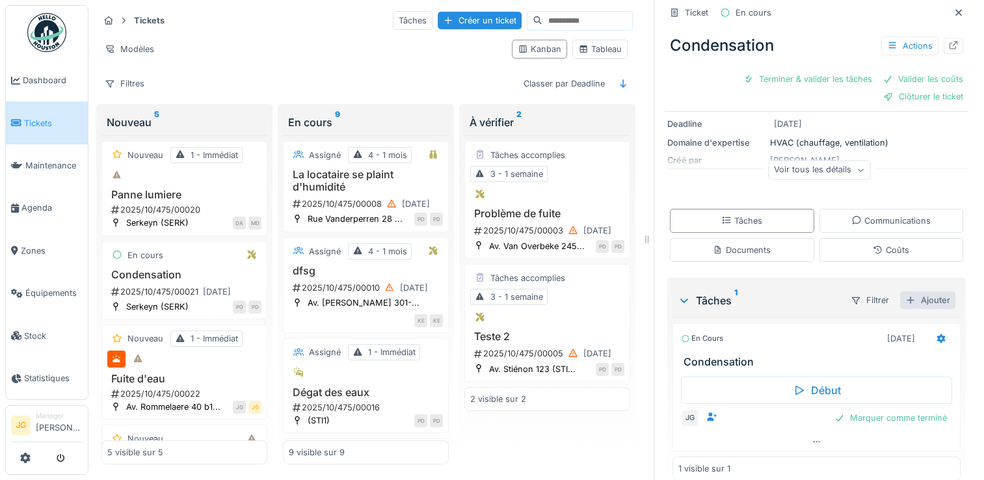
click at [913, 291] on div "Ajouter" at bounding box center [927, 300] width 55 height 18
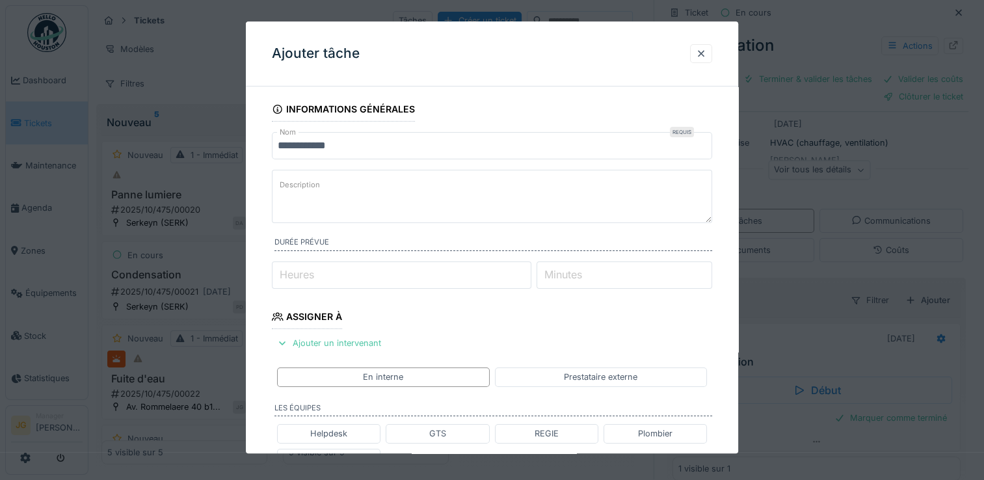
click at [312, 196] on textarea "Description" at bounding box center [492, 196] width 440 height 53
type textarea "**********"
click at [319, 262] on input "Heures" at bounding box center [402, 275] width 260 height 27
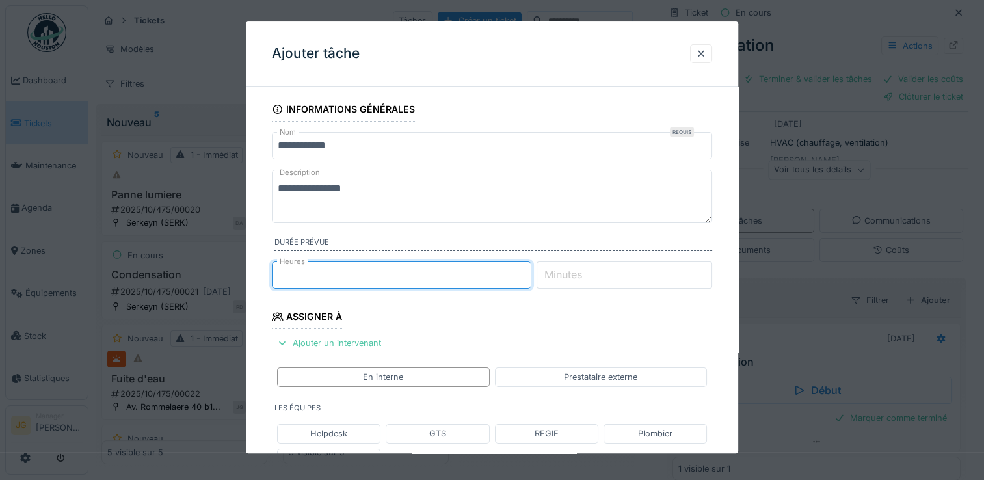
type input "*"
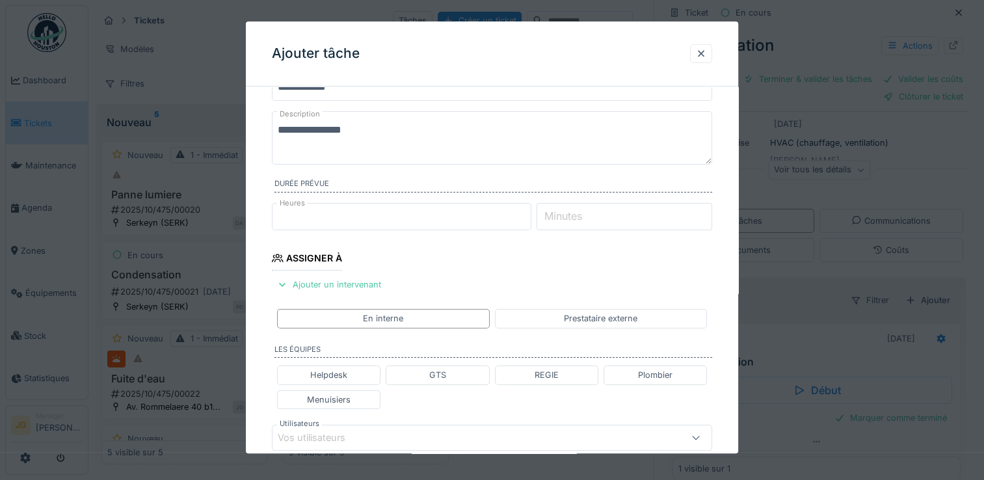
scroll to position [90, 0]
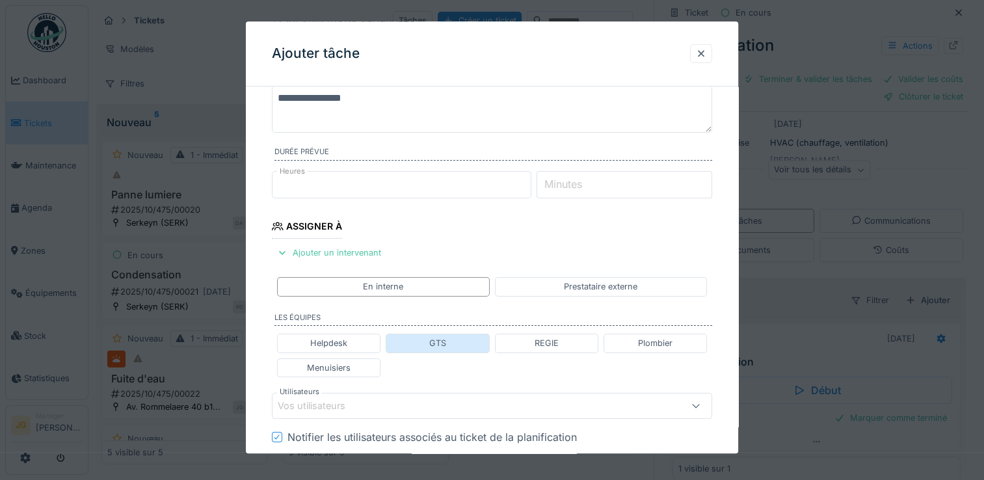
click at [438, 341] on div "GTS" at bounding box center [437, 344] width 17 height 12
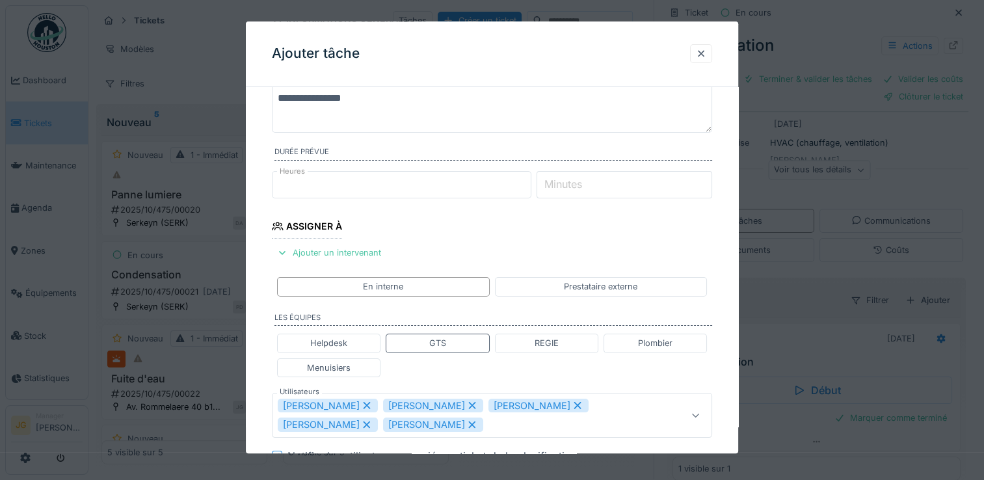
click at [361, 402] on icon at bounding box center [367, 405] width 12 height 9
click at [446, 400] on div "[PERSON_NAME]" at bounding box center [433, 406] width 100 height 14
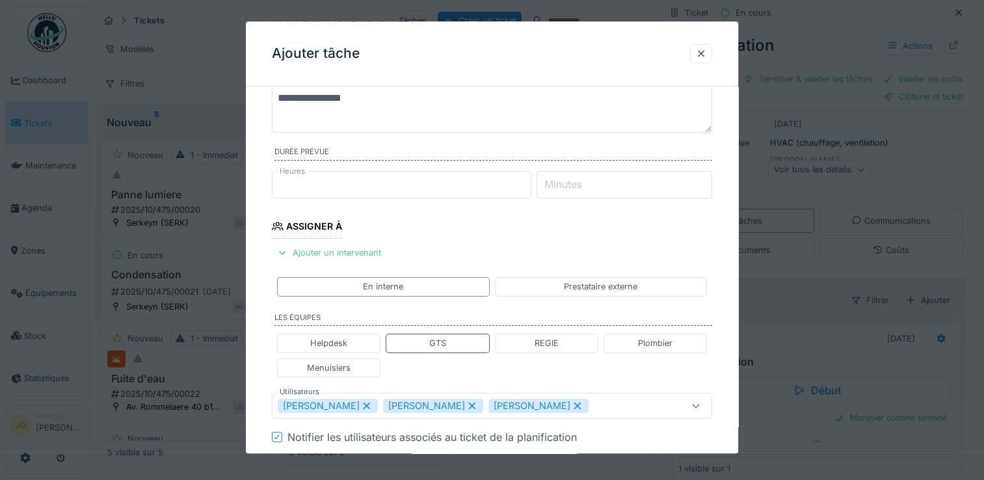
click at [572, 401] on icon at bounding box center [578, 405] width 12 height 9
click at [469, 403] on icon at bounding box center [472, 406] width 7 height 7
type input "*****"
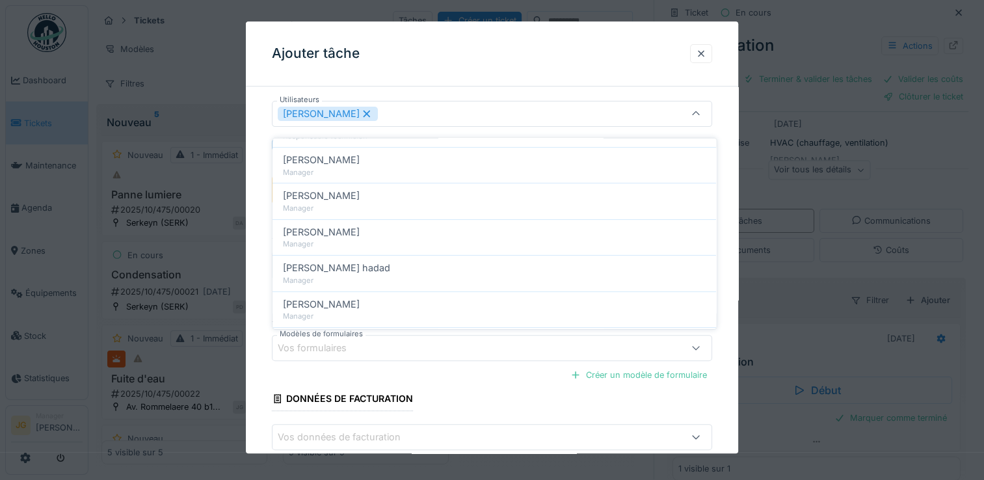
scroll to position [383, 0]
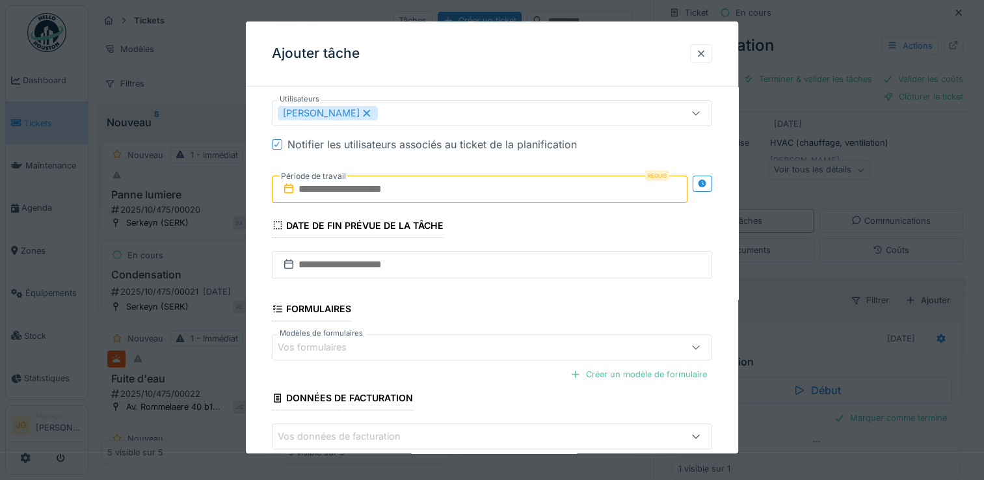
click at [738, 309] on div "**********" at bounding box center [492, 119] width 492 height 810
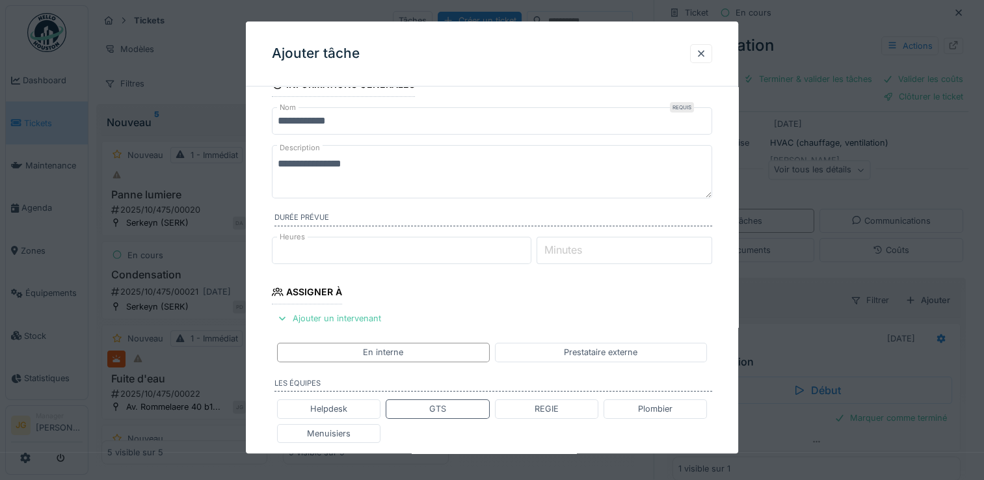
scroll to position [318, 0]
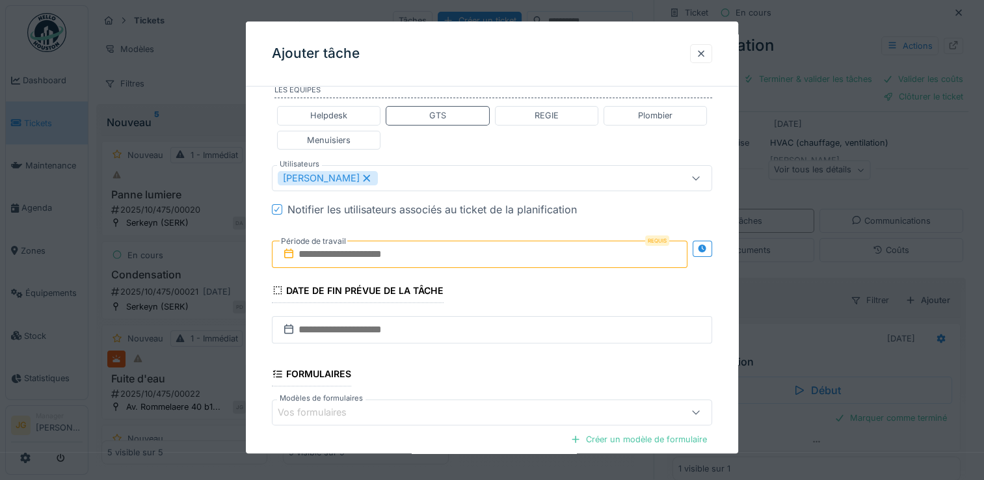
click at [349, 252] on input "text" at bounding box center [480, 254] width 416 height 27
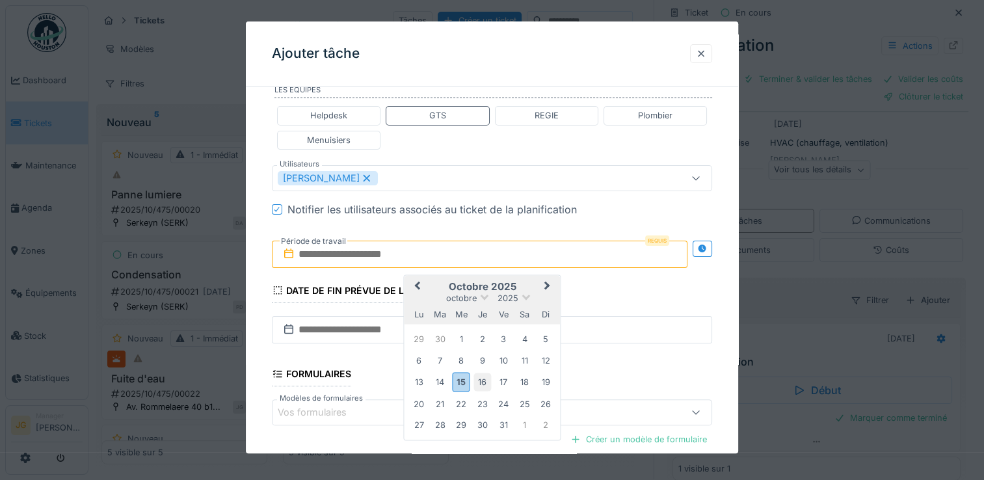
click at [484, 374] on div "16" at bounding box center [483, 382] width 18 height 18
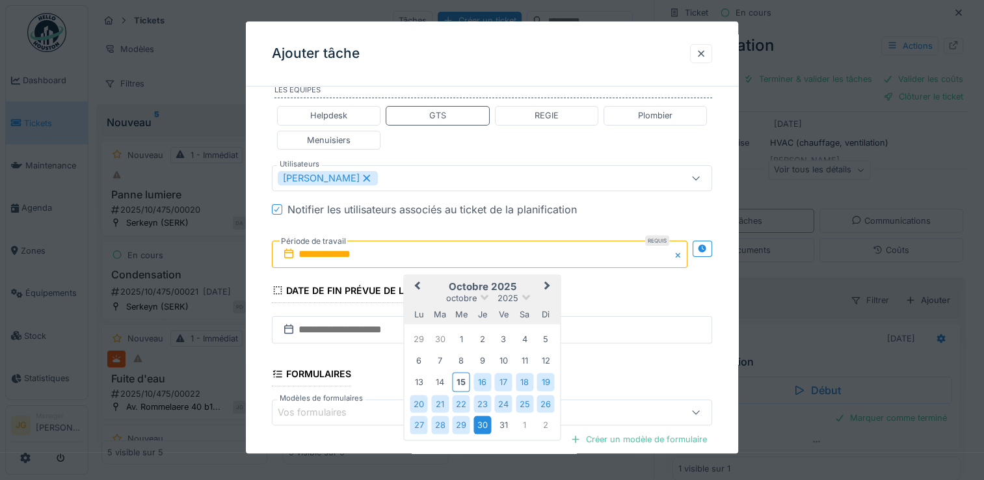
click at [481, 420] on div "30" at bounding box center [483, 425] width 18 height 18
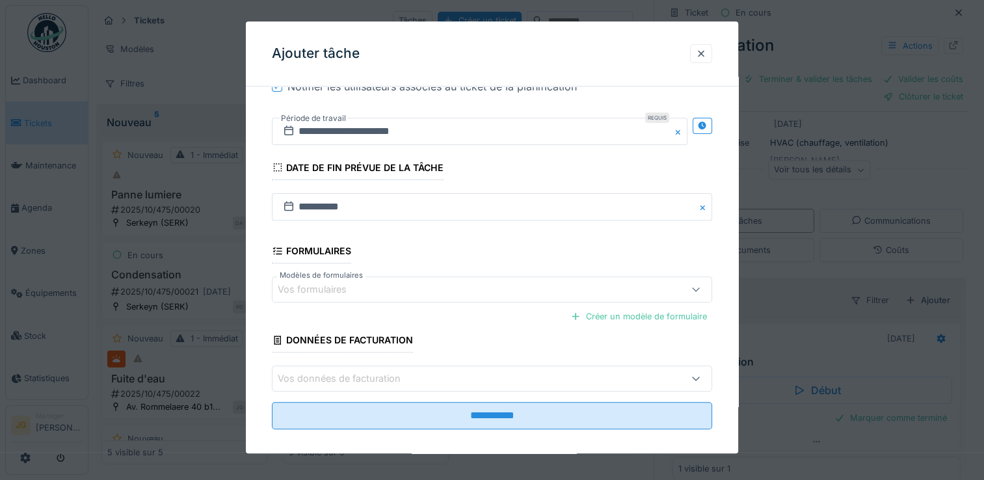
scroll to position [450, 0]
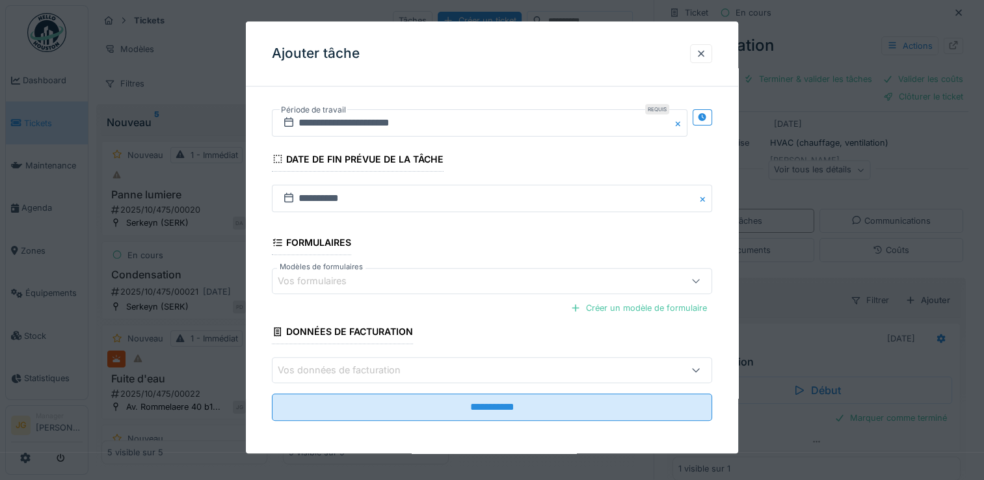
click at [355, 366] on div "Vos données de facturation" at bounding box center [348, 371] width 141 height 14
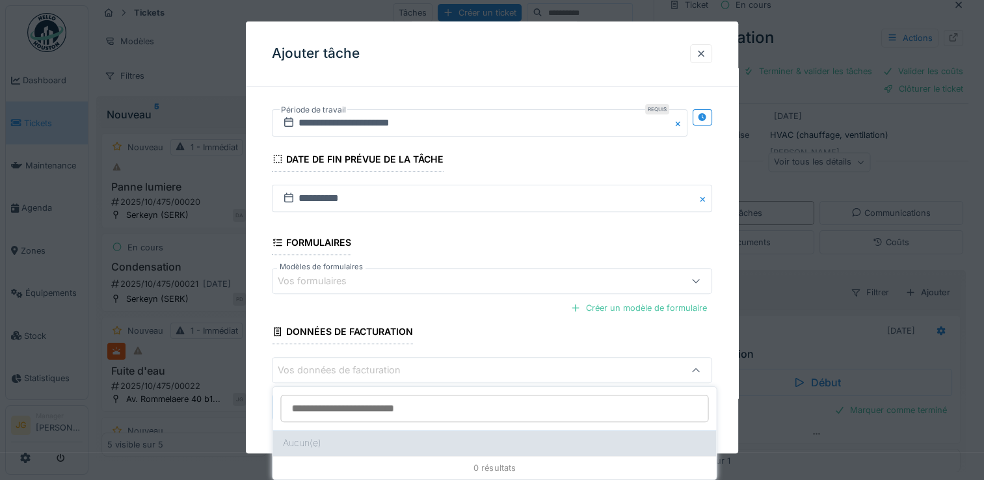
click at [302, 438] on div "Aucun(e)" at bounding box center [495, 443] width 444 height 26
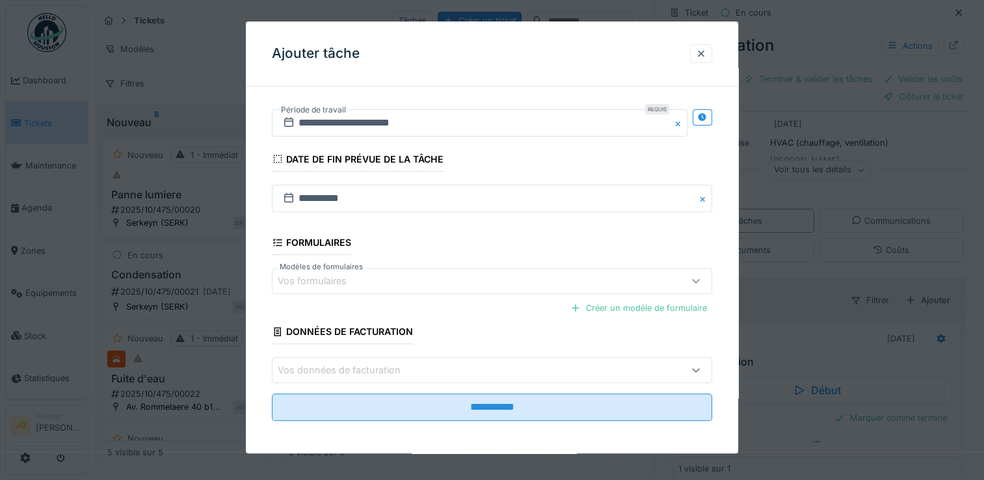
click at [350, 372] on div "Vos données de facturation" at bounding box center [348, 371] width 141 height 14
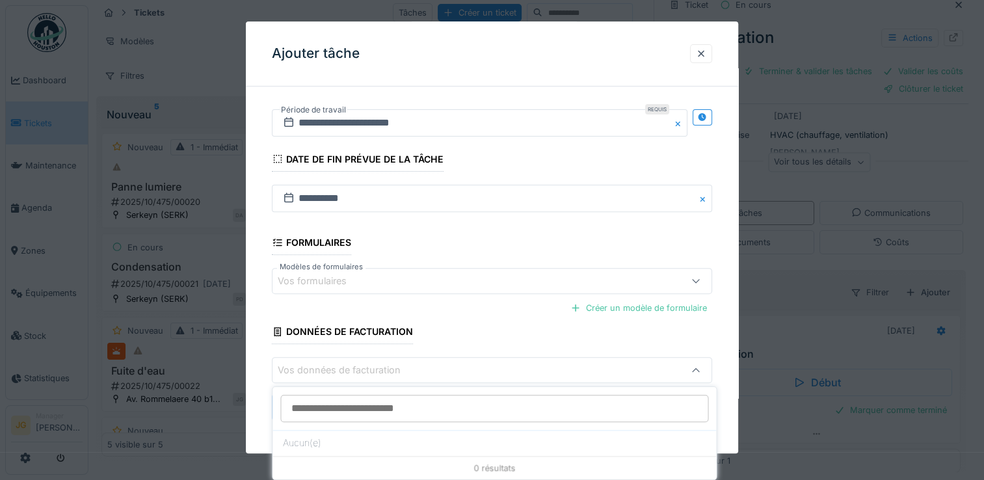
click at [388, 410] on input at bounding box center [494, 408] width 428 height 27
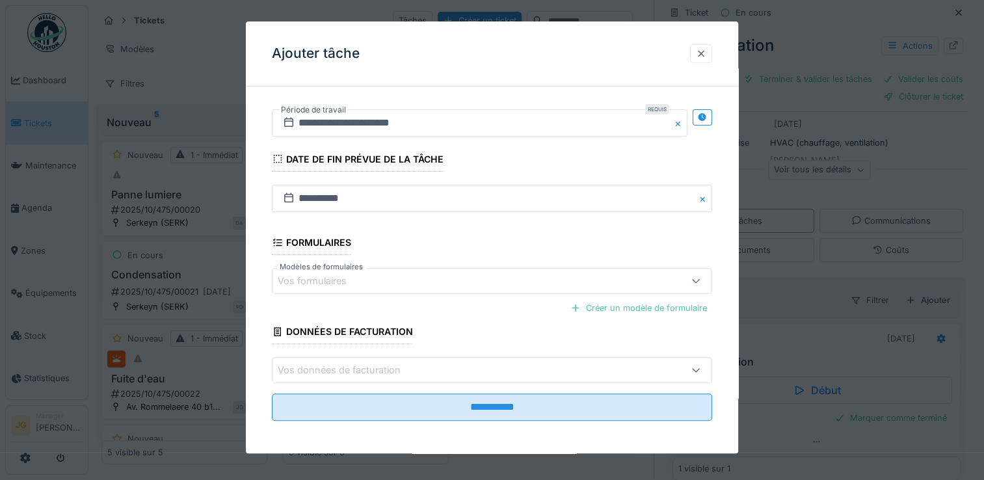
click at [705, 55] on div at bounding box center [701, 53] width 10 height 12
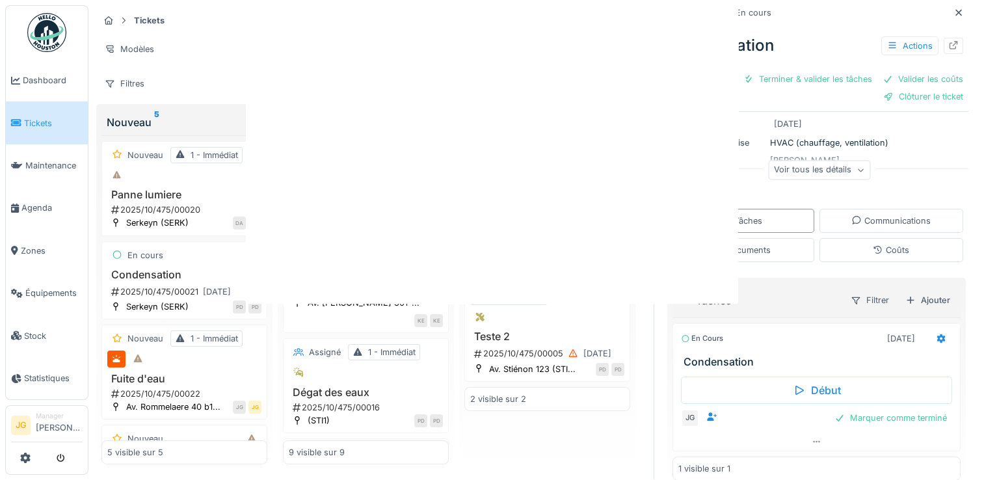
scroll to position [0, 0]
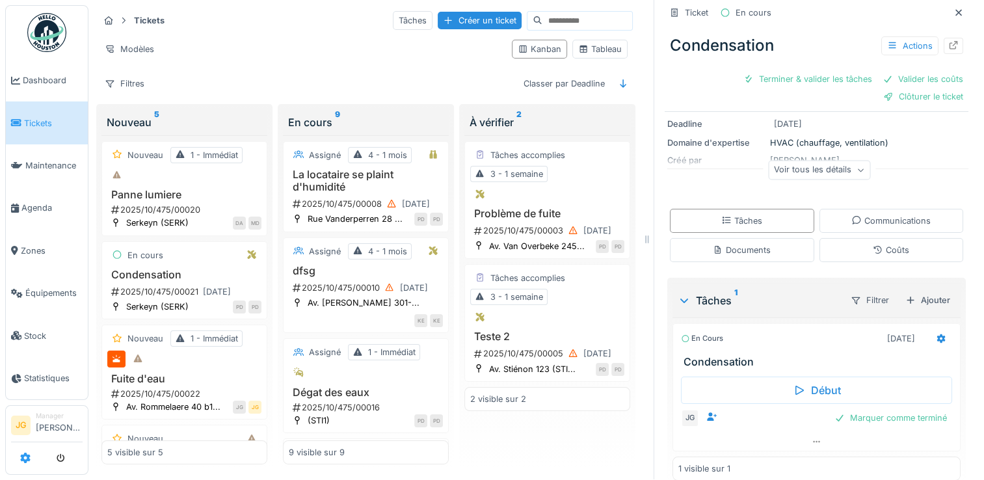
click at [23, 464] on link at bounding box center [25, 458] width 10 height 21
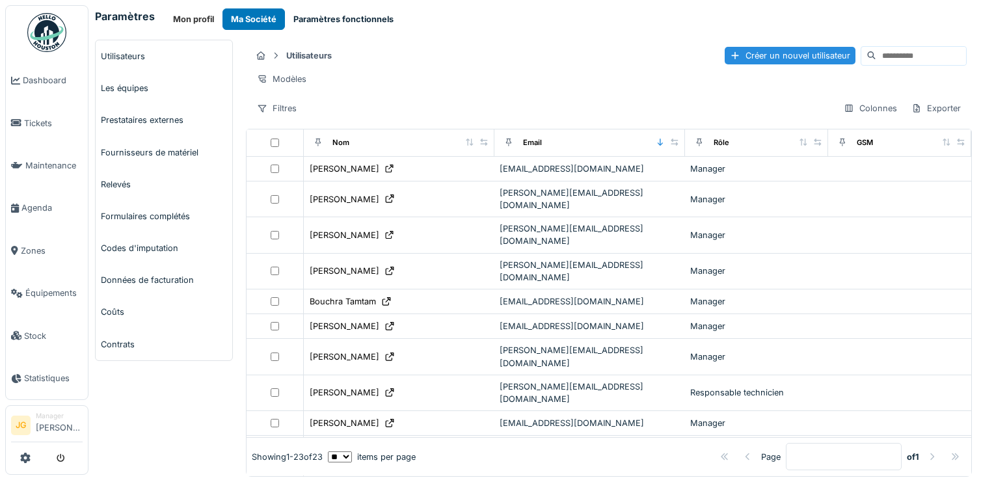
click at [329, 17] on button "Paramètres fonctionnels" at bounding box center [343, 18] width 117 height 21
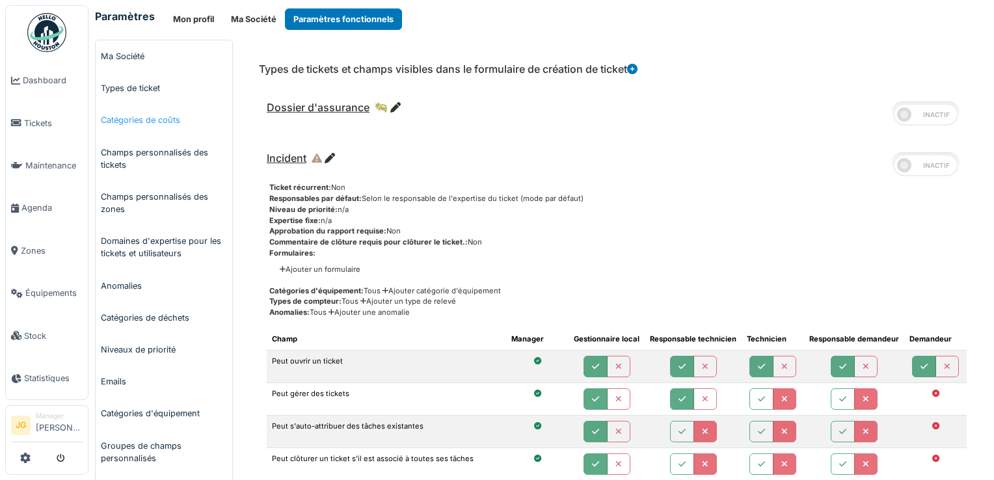
click at [141, 119] on link "Catégories de coûts" at bounding box center [164, 120] width 137 height 32
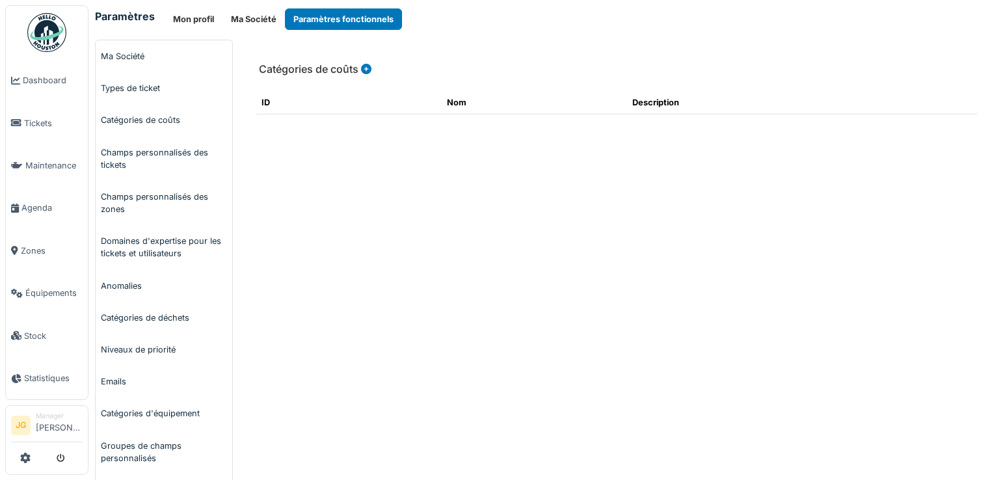
click at [366, 66] on icon at bounding box center [366, 69] width 10 height 10
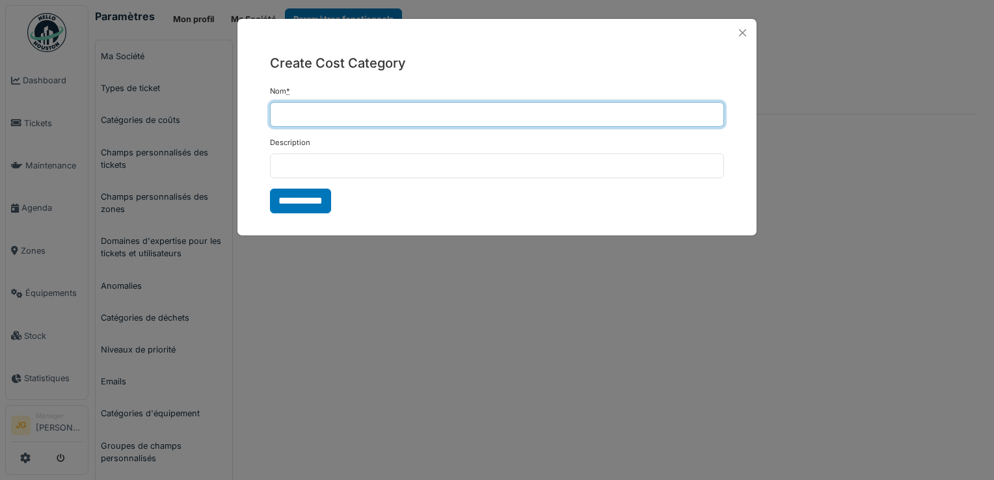
click at [289, 117] on input "Nom *" at bounding box center [497, 114] width 454 height 25
